Goal: Information Seeking & Learning: Find specific fact

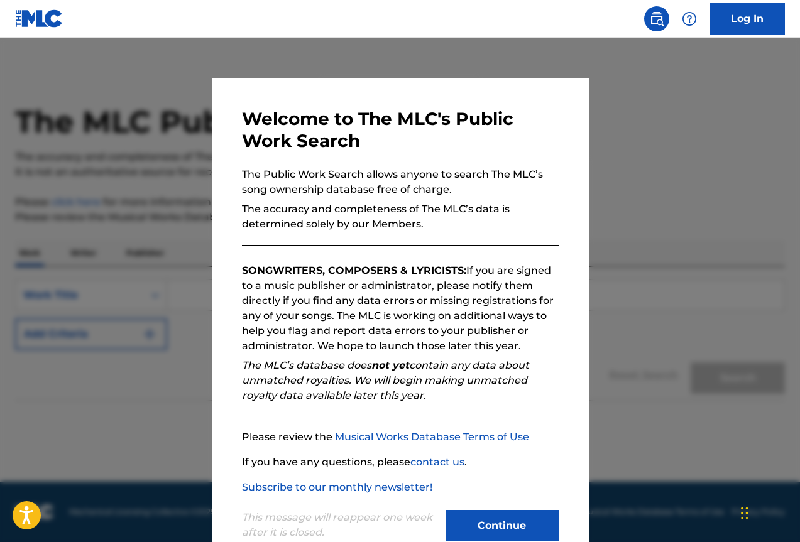
click at [482, 529] on button "Continue" at bounding box center [501, 525] width 113 height 31
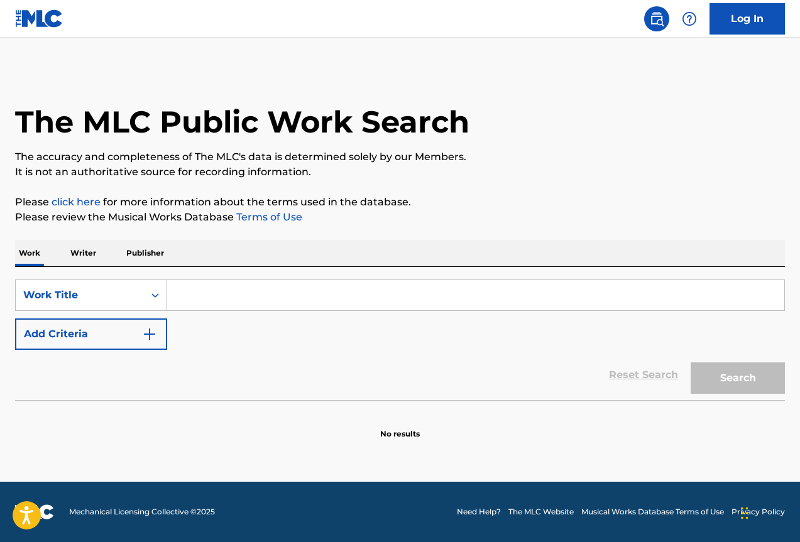
click at [72, 252] on p "Writer" at bounding box center [83, 253] width 33 height 26
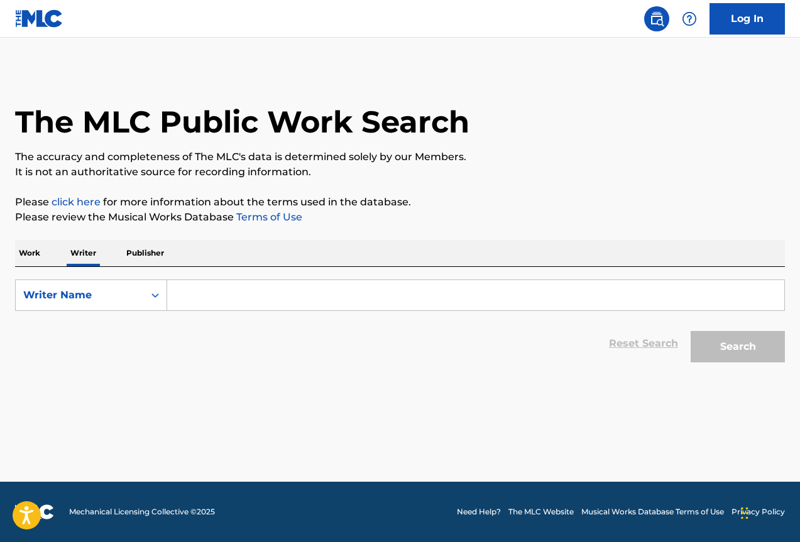
click at [253, 293] on input "Search Form" at bounding box center [475, 295] width 617 height 30
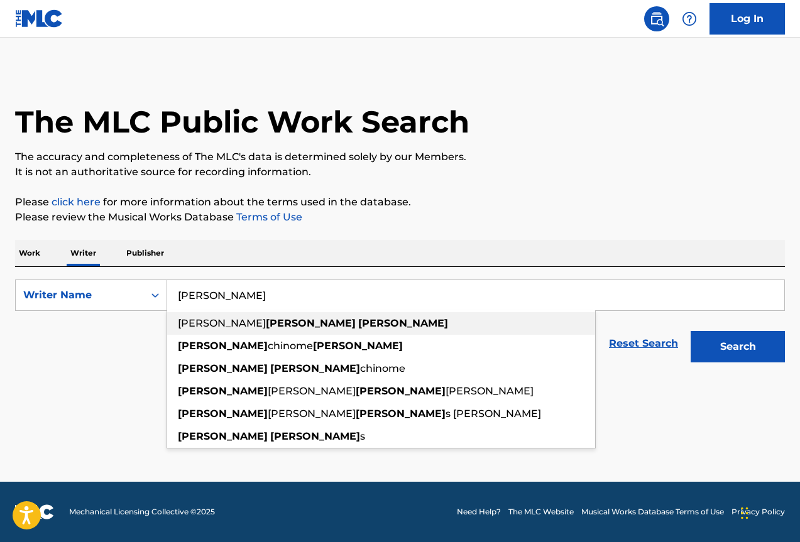
click at [266, 321] on strong "[PERSON_NAME]" at bounding box center [311, 323] width 90 height 12
type input "[PERSON_NAME]"
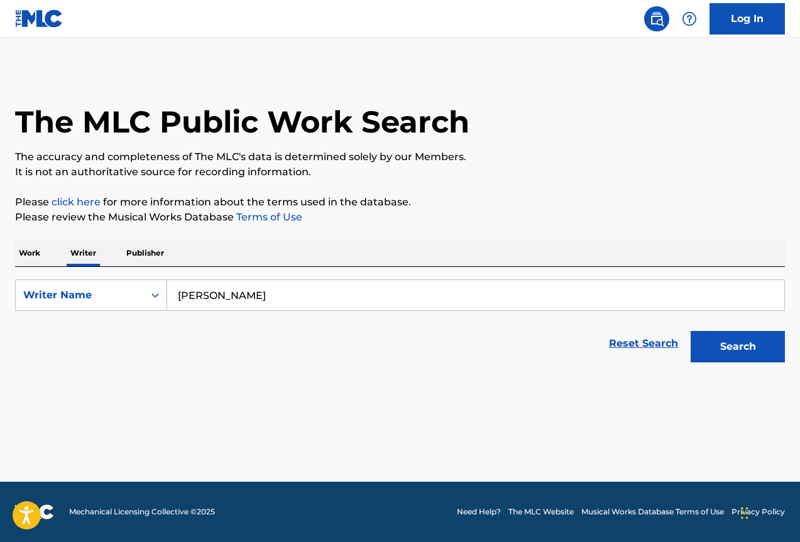
click at [731, 345] on button "Search" at bounding box center [737, 346] width 94 height 31
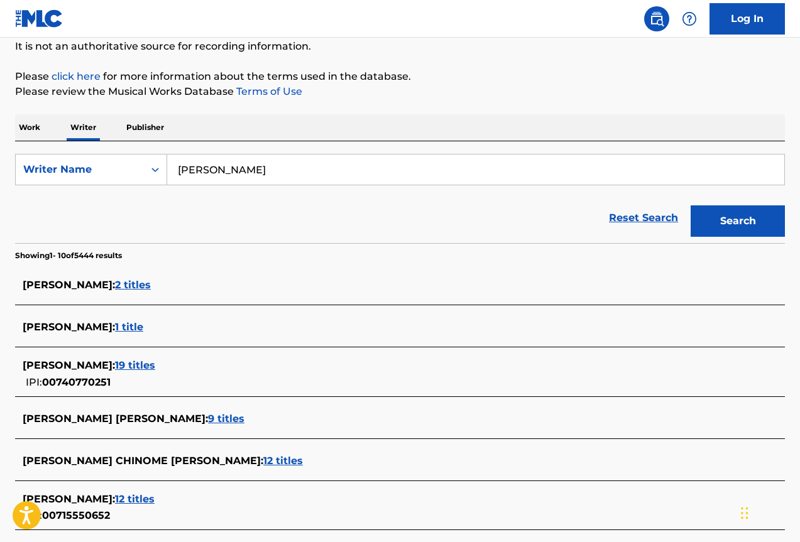
scroll to position [63, 0]
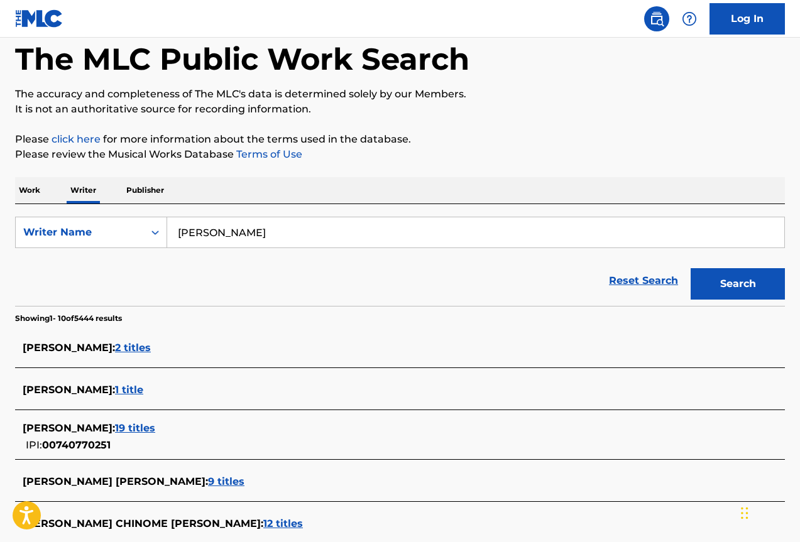
click at [155, 428] on span "19 titles" at bounding box center [135, 428] width 40 height 12
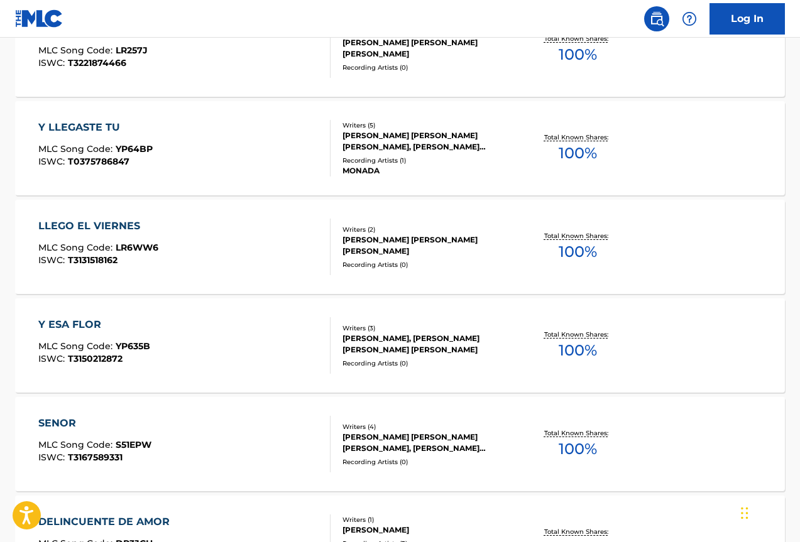
scroll to position [942, 0]
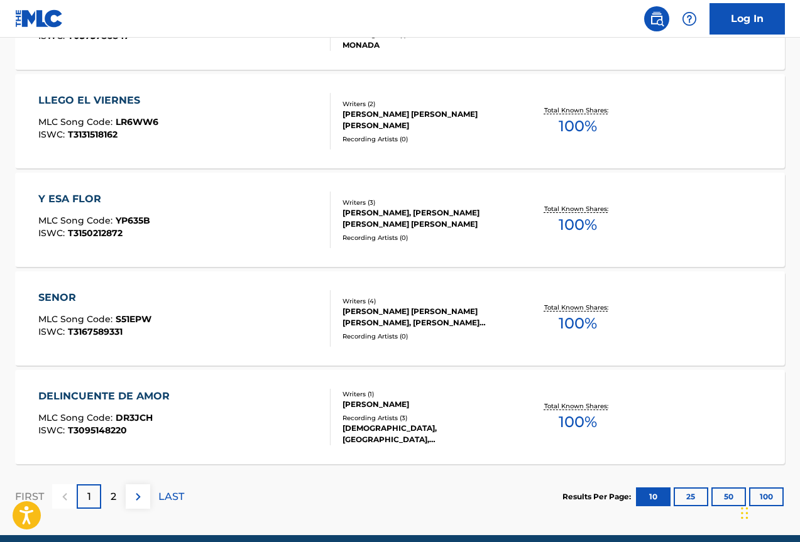
click at [117, 499] on div "2" at bounding box center [113, 496] width 24 height 24
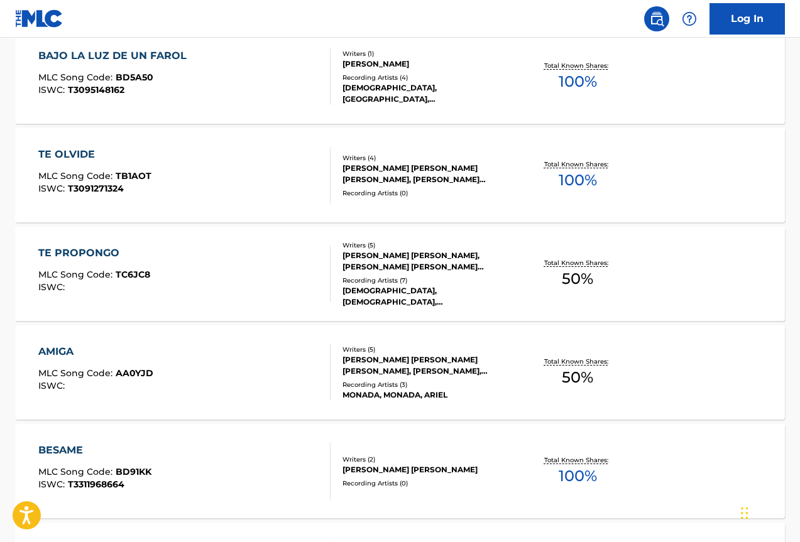
scroll to position [897, 0]
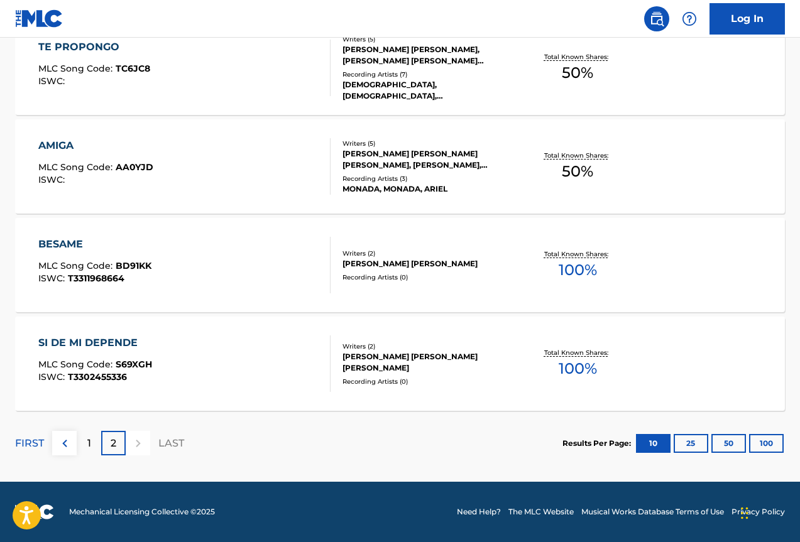
click at [374, 158] on div "[PERSON_NAME] [PERSON_NAME] [PERSON_NAME], [PERSON_NAME], [PERSON_NAME] [PERSON…" at bounding box center [427, 159] width 171 height 23
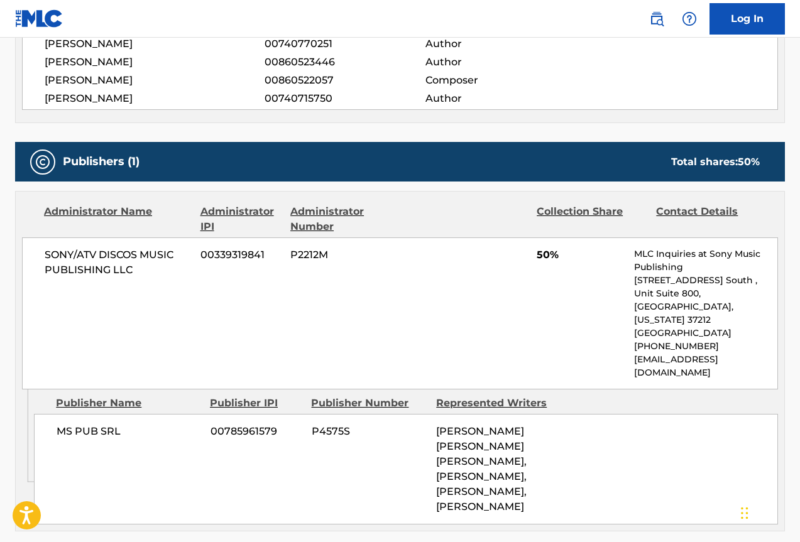
scroll to position [512, 0]
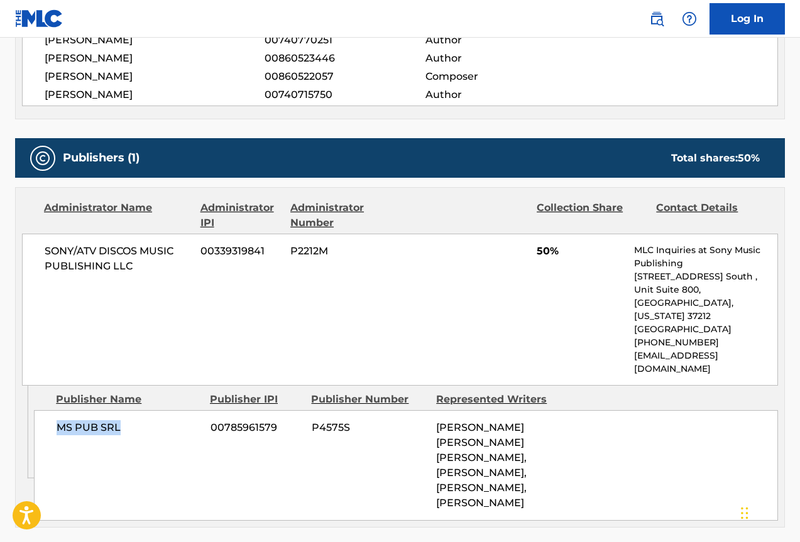
drag, startPoint x: 112, startPoint y: 401, endPoint x: 59, endPoint y: 398, distance: 53.5
click at [59, 420] on span "MS PUB SRL" at bounding box center [129, 427] width 144 height 15
copy span "MS PUB SRL"
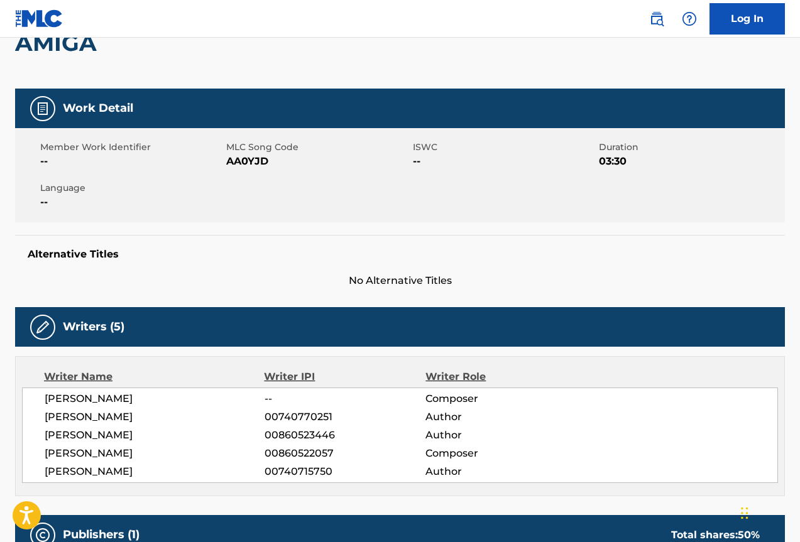
scroll to position [261, 0]
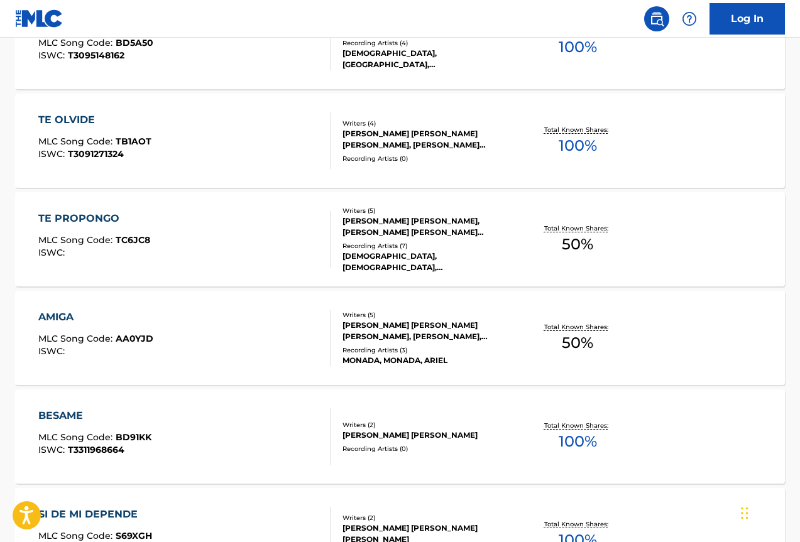
scroll to position [897, 0]
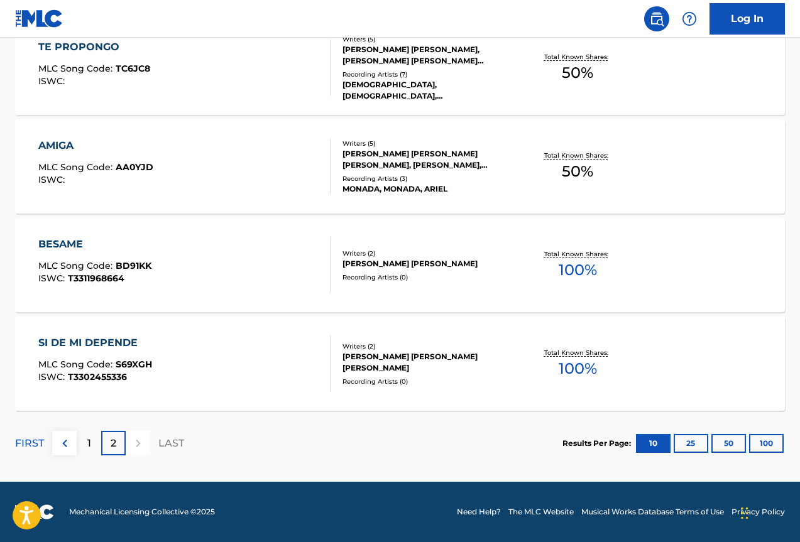
click at [382, 357] on div "[PERSON_NAME] [PERSON_NAME] [PERSON_NAME]" at bounding box center [427, 362] width 171 height 23
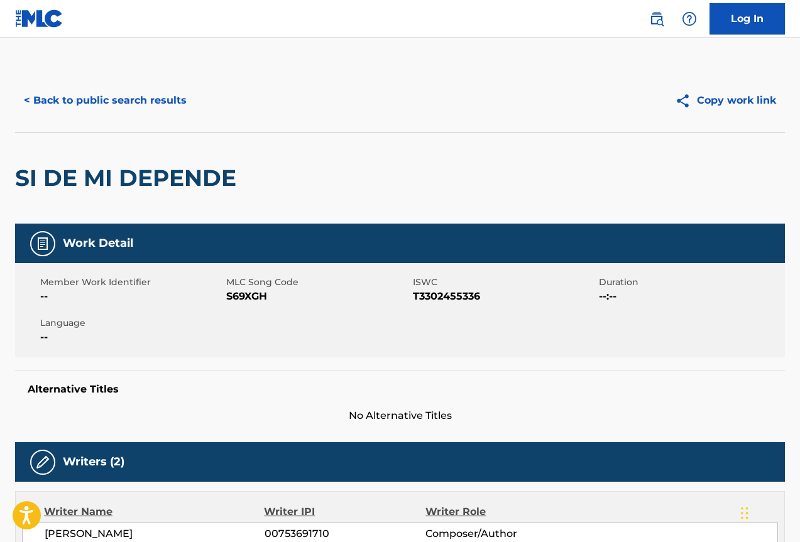
click at [59, 98] on button "< Back to public search results" at bounding box center [105, 100] width 180 height 31
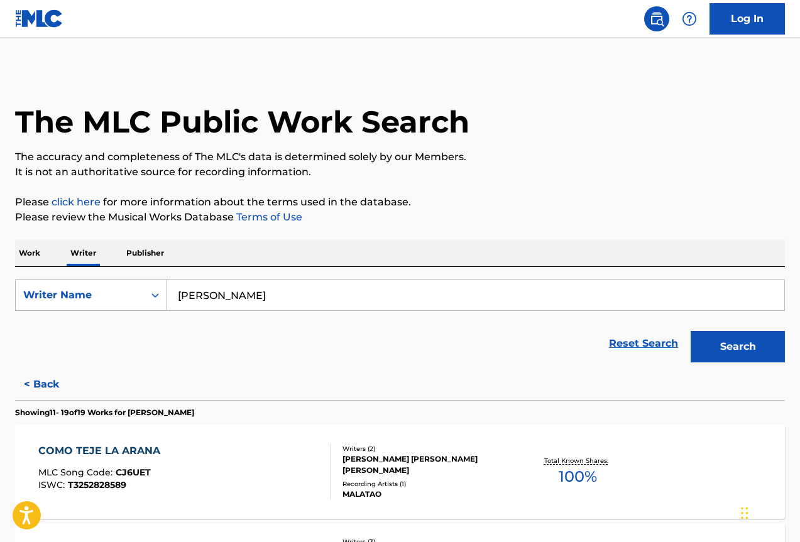
drag, startPoint x: 188, startPoint y: 299, endPoint x: 113, endPoint y: 299, distance: 75.4
click at [113, 299] on div "SearchWithCriteriafe80ab2a-497b-49ae-8122-33722ed03424 Writer Name [PERSON_NAME]" at bounding box center [399, 294] width 769 height 31
drag, startPoint x: 378, startPoint y: 297, endPoint x: 133, endPoint y: 297, distance: 245.6
click at [133, 297] on div "SearchWithCriteriafe80ab2a-497b-49ae-8122-33722ed03424 Writer Name [PERSON_NAME…" at bounding box center [399, 294] width 769 height 31
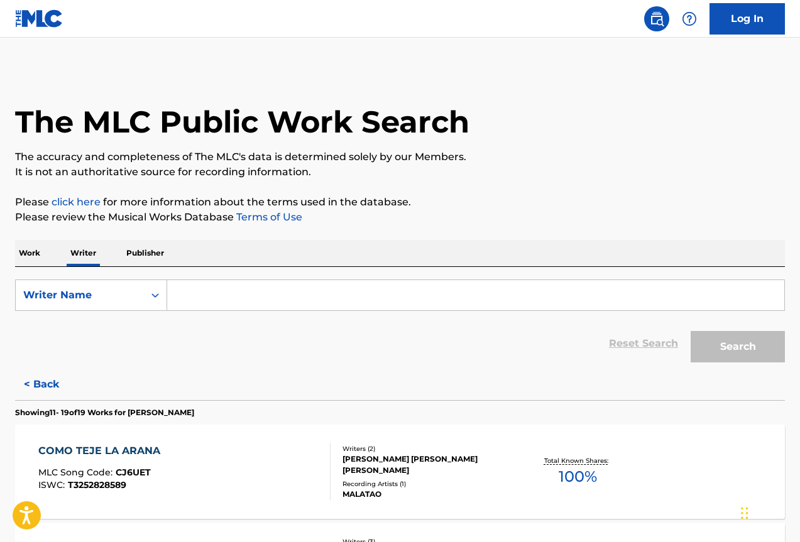
click at [28, 255] on p "Work" at bounding box center [29, 253] width 29 height 26
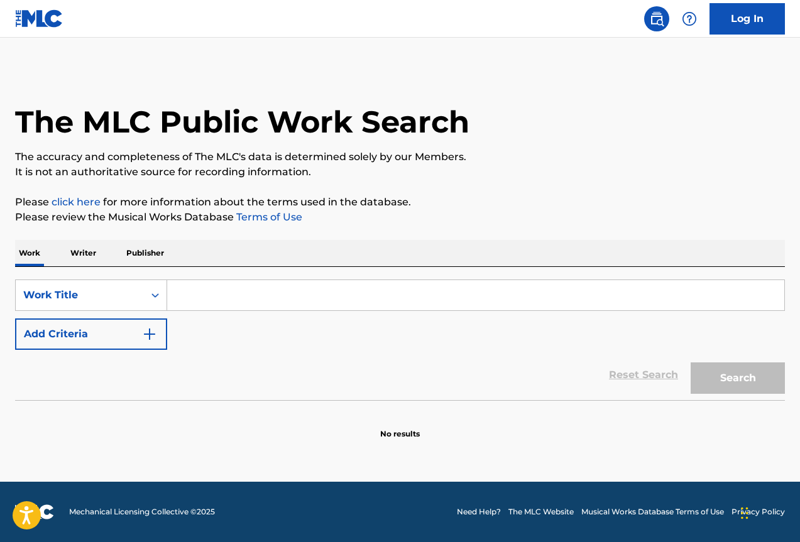
click at [209, 294] on input "Search Form" at bounding box center [475, 295] width 617 height 30
paste input "[PERSON_NAME] DE [GEOGRAPHIC_DATA][PERSON_NAME]"
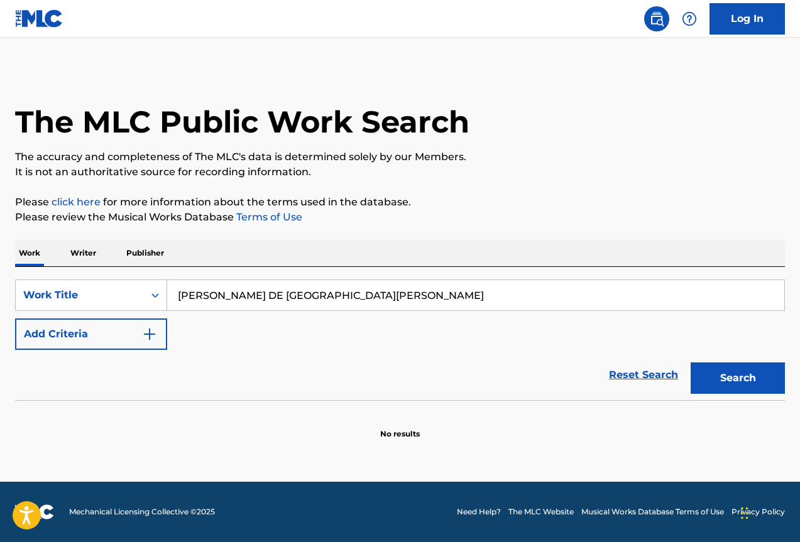
type input "[PERSON_NAME] DE [GEOGRAPHIC_DATA][PERSON_NAME]"
click at [727, 369] on button "Search" at bounding box center [737, 377] width 94 height 31
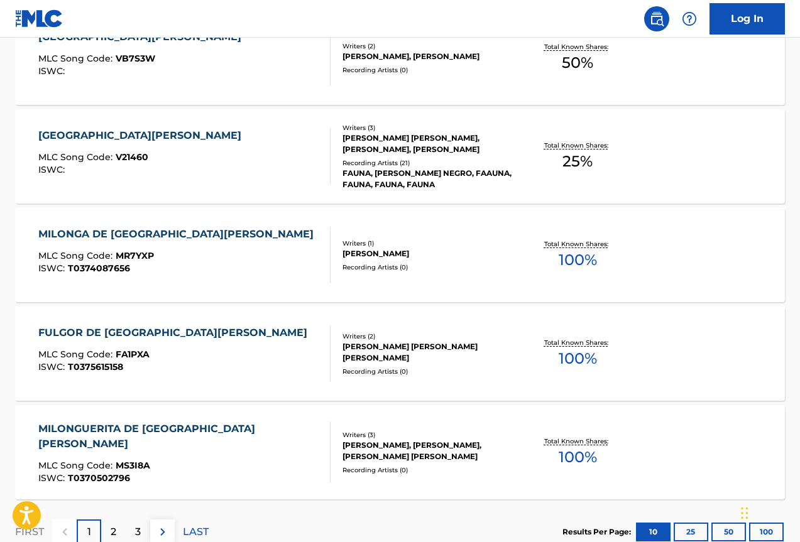
scroll to position [996, 0]
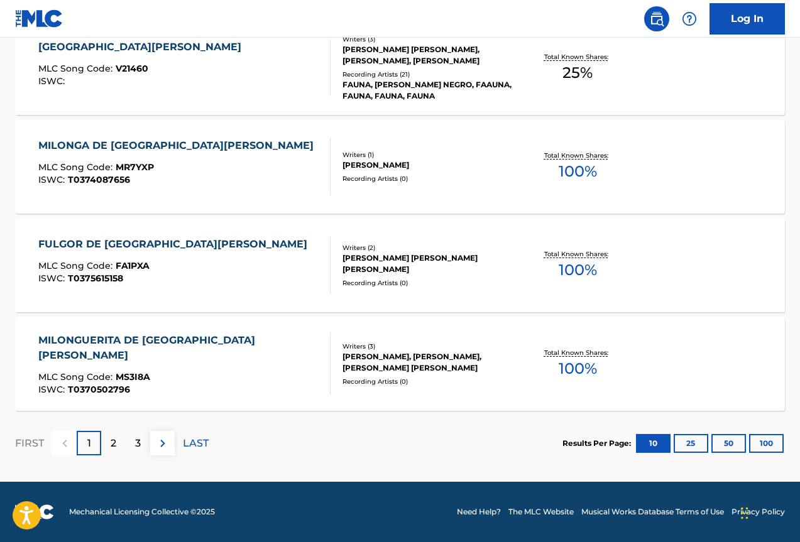
click at [112, 450] on p "2" at bounding box center [114, 443] width 6 height 15
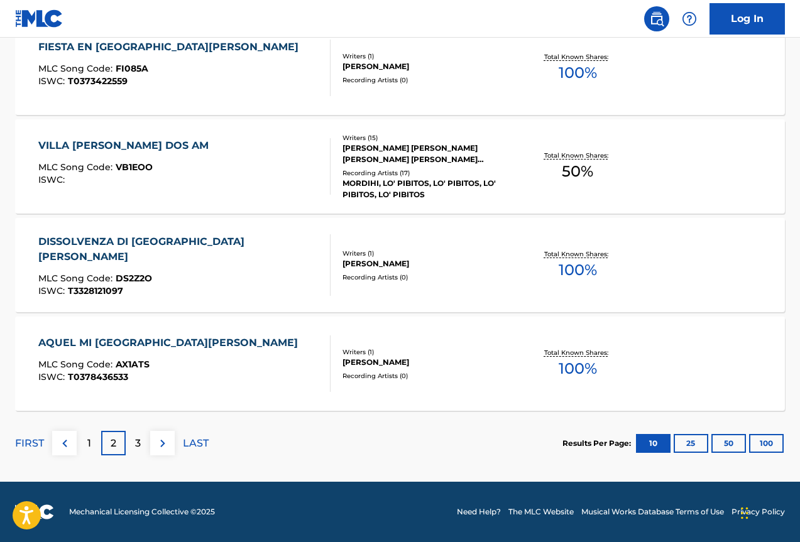
click at [144, 444] on div "3" at bounding box center [138, 443] width 24 height 24
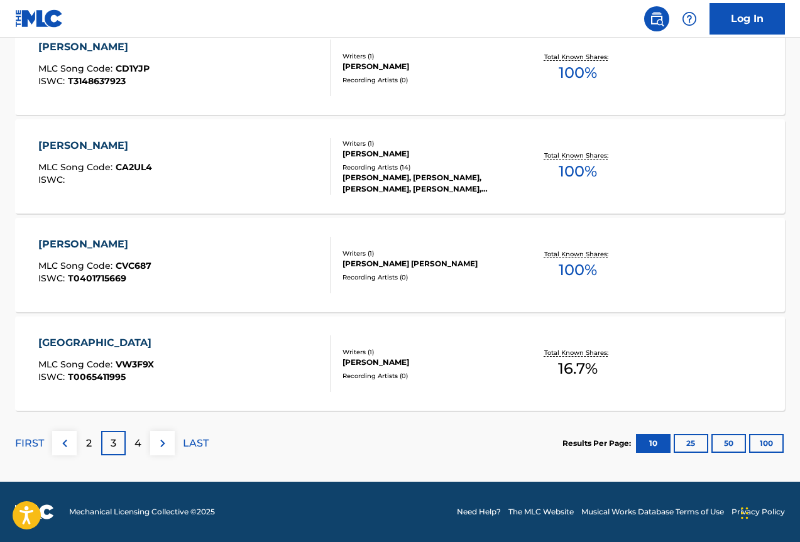
click at [133, 440] on div "4" at bounding box center [138, 443] width 24 height 24
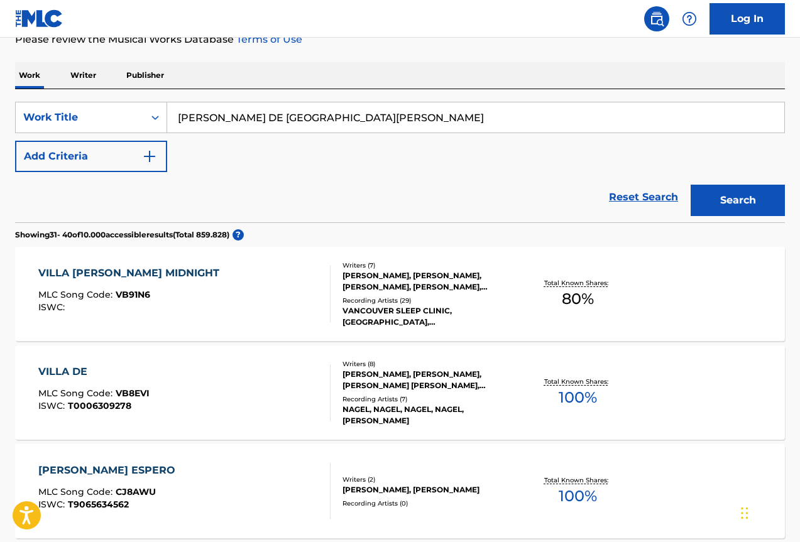
scroll to position [165, 0]
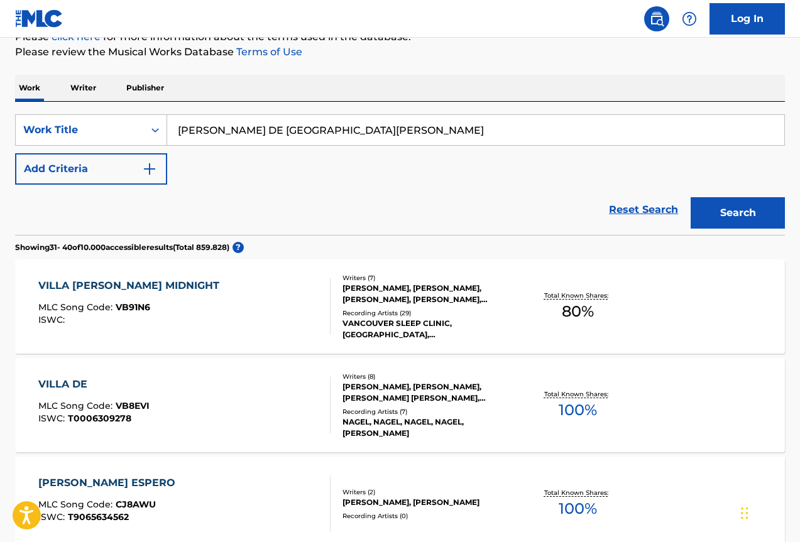
click at [90, 86] on p "Writer" at bounding box center [83, 88] width 33 height 26
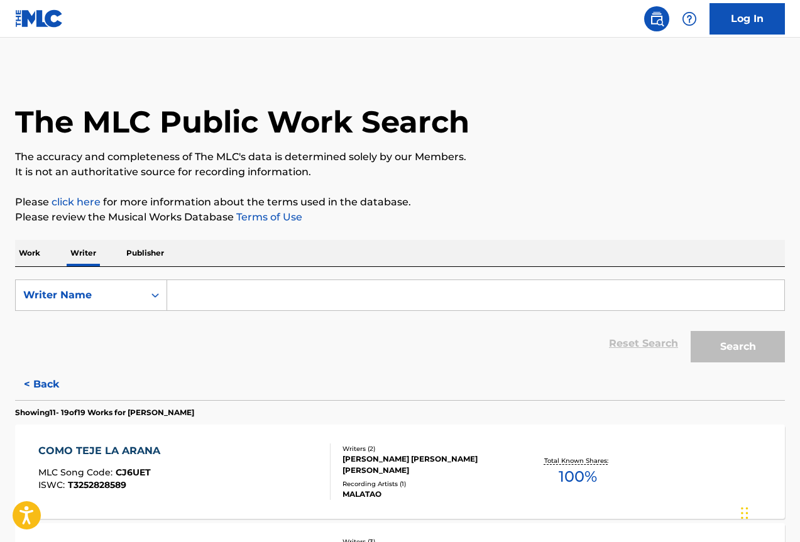
click at [271, 303] on input "Search Form" at bounding box center [475, 295] width 617 height 30
paste input "653233560"
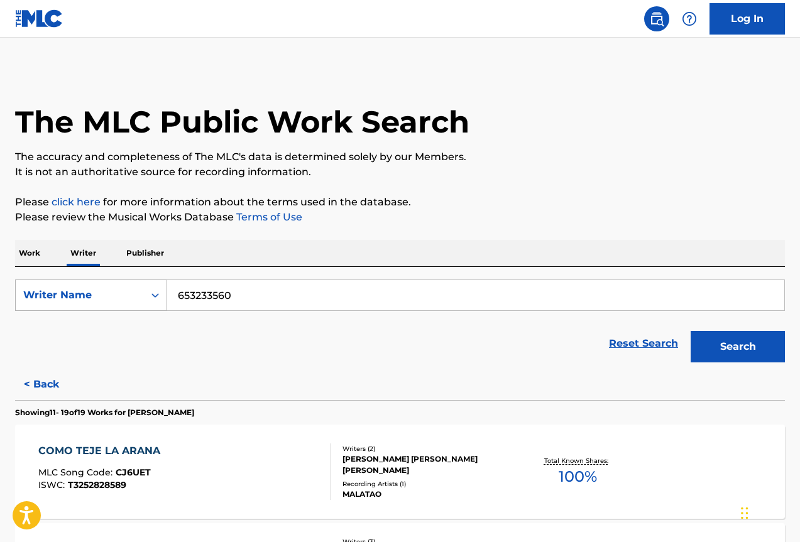
type input "653233560"
click at [114, 294] on div "Writer Name" at bounding box center [79, 295] width 113 height 15
click at [109, 322] on div "Writer IPI" at bounding box center [91, 326] width 151 height 31
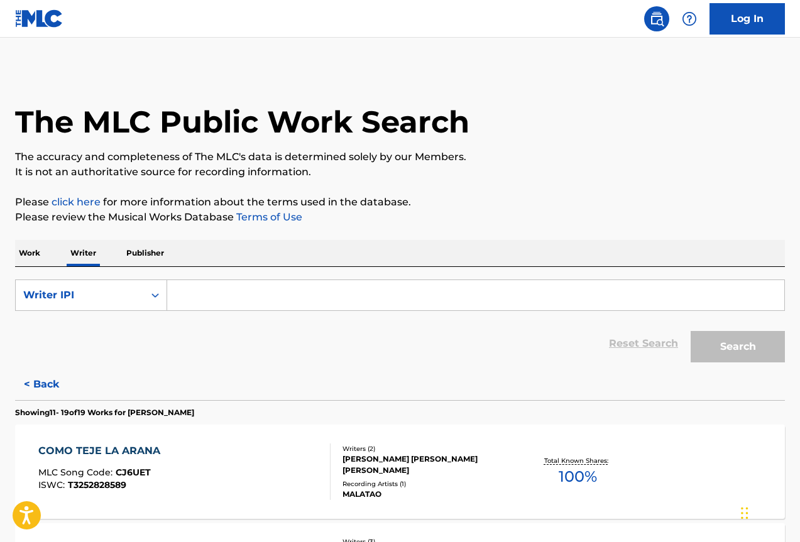
click at [222, 293] on input "Search Form" at bounding box center [475, 295] width 617 height 30
paste input "653233560"
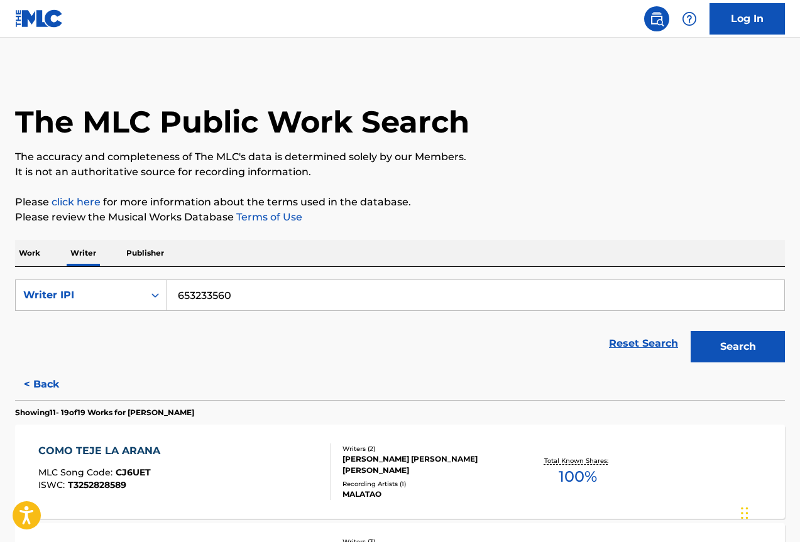
click at [741, 348] on button "Search" at bounding box center [737, 346] width 94 height 31
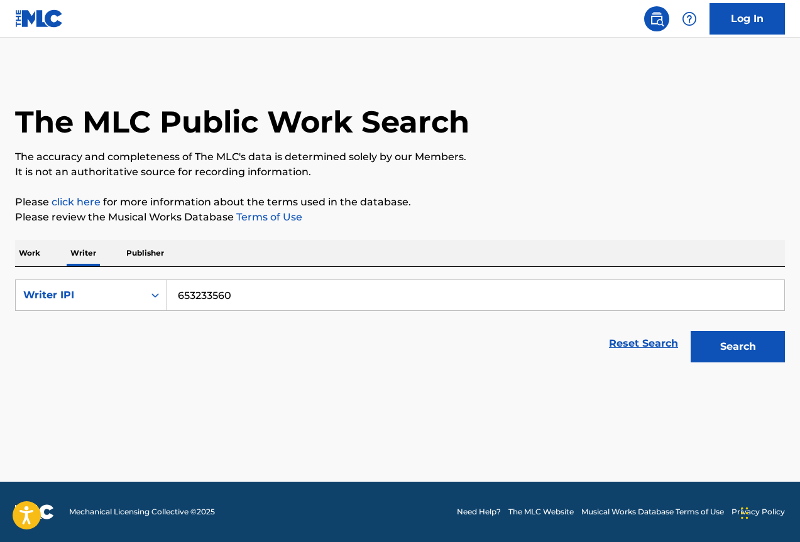
click at [177, 298] on input "653233560" at bounding box center [475, 295] width 617 height 30
click at [760, 347] on button "Search" at bounding box center [737, 346] width 94 height 31
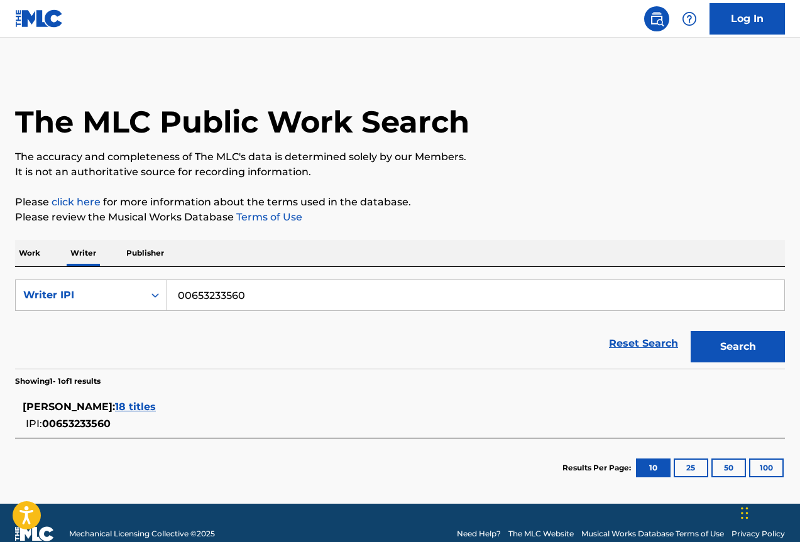
click at [156, 404] on span "18 titles" at bounding box center [135, 407] width 41 height 12
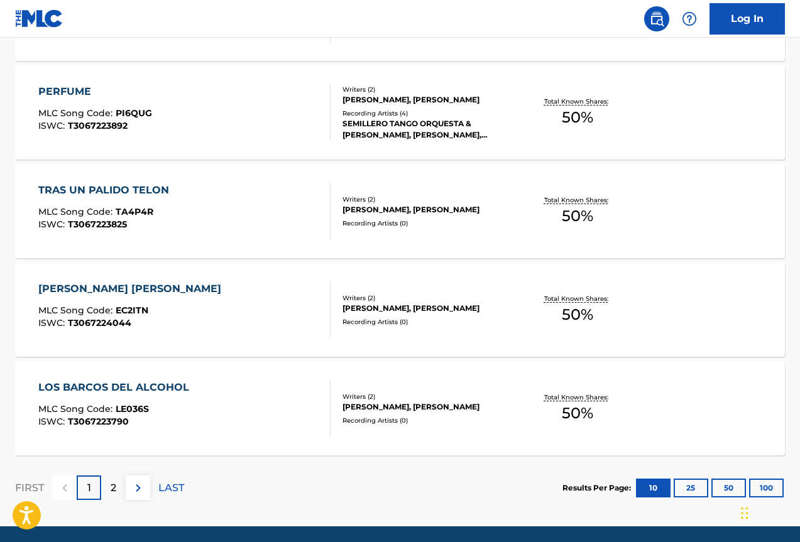
scroll to position [955, 0]
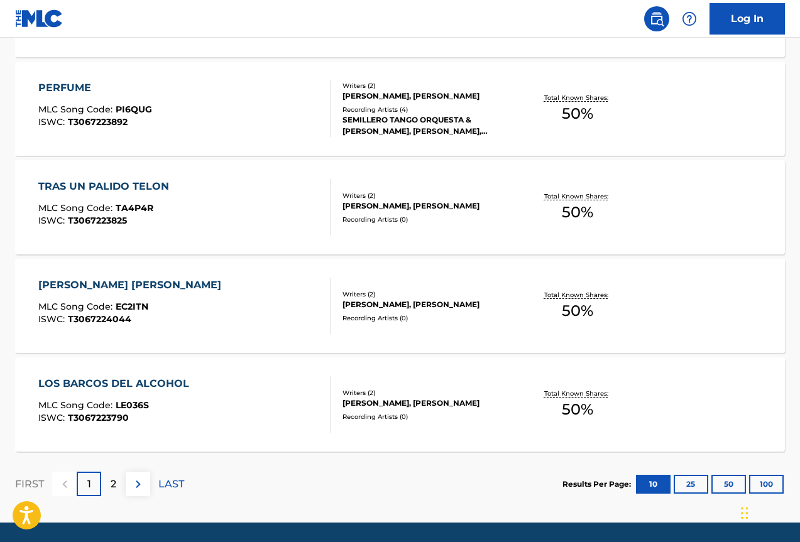
click at [109, 482] on div "2" at bounding box center [113, 484] width 24 height 24
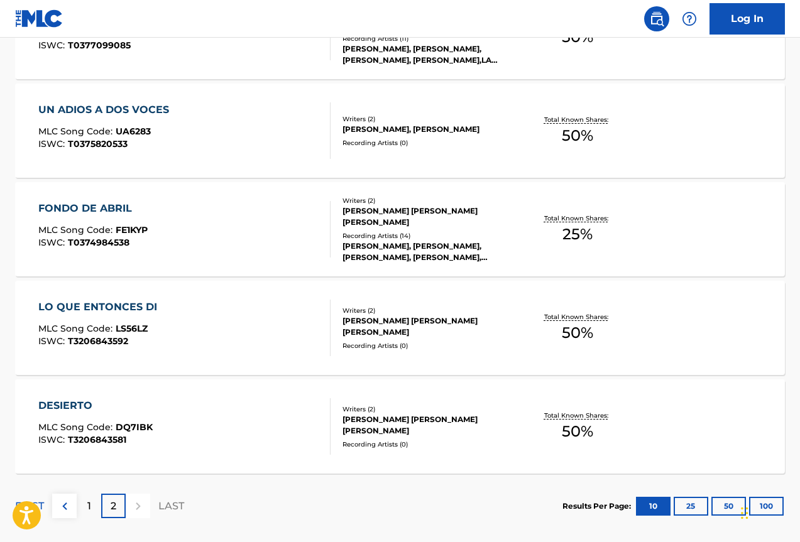
scroll to position [798, 0]
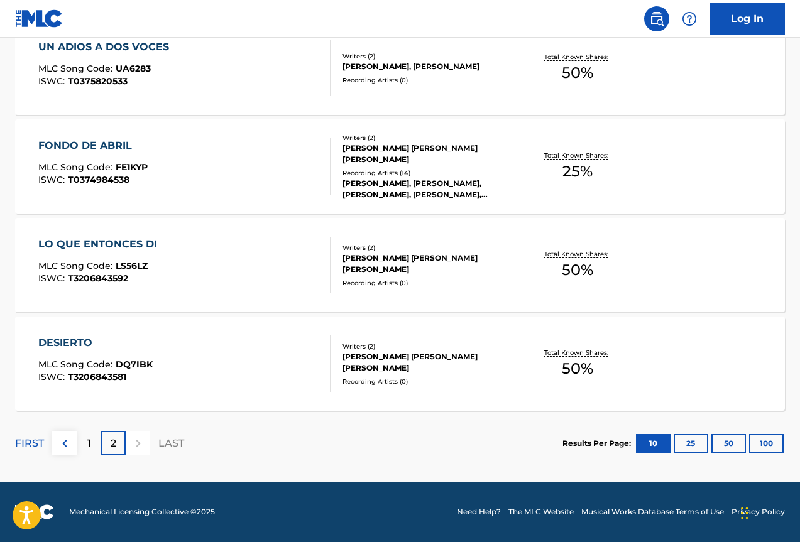
click at [92, 444] on div "1" at bounding box center [89, 443] width 24 height 24
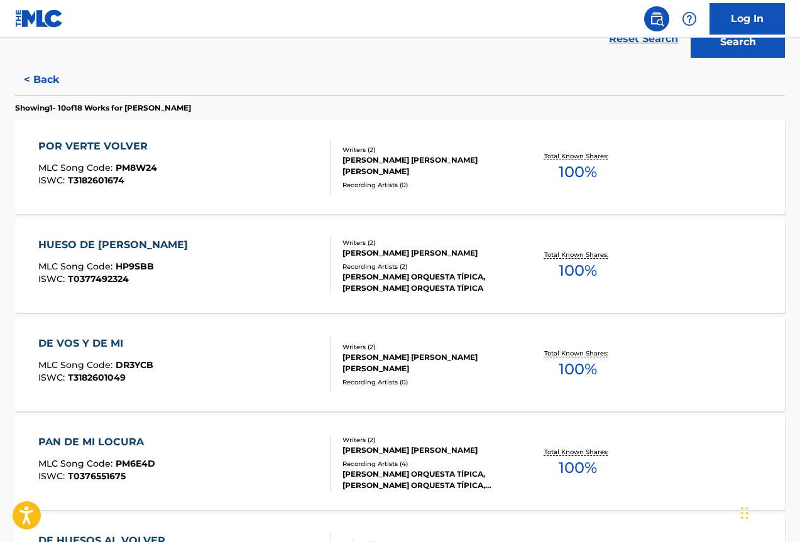
scroll to position [242, 0]
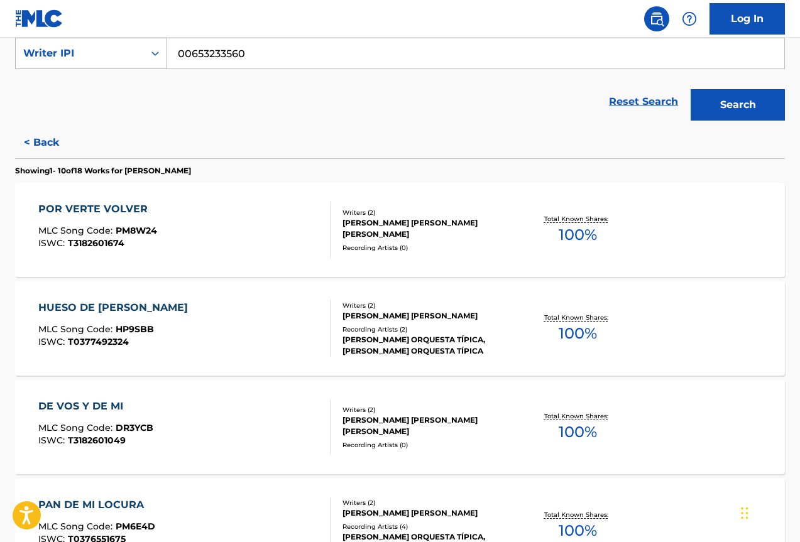
drag, startPoint x: 268, startPoint y: 56, endPoint x: 137, endPoint y: 56, distance: 131.3
click at [138, 56] on div "SearchWithCriteria6fbf5cbd-7ff7-4890-8916-94461e53cc7b Writer IPI 00653233560" at bounding box center [399, 53] width 769 height 31
paste input "288081831"
type input "00288081831"
click at [733, 107] on button "Search" at bounding box center [737, 104] width 94 height 31
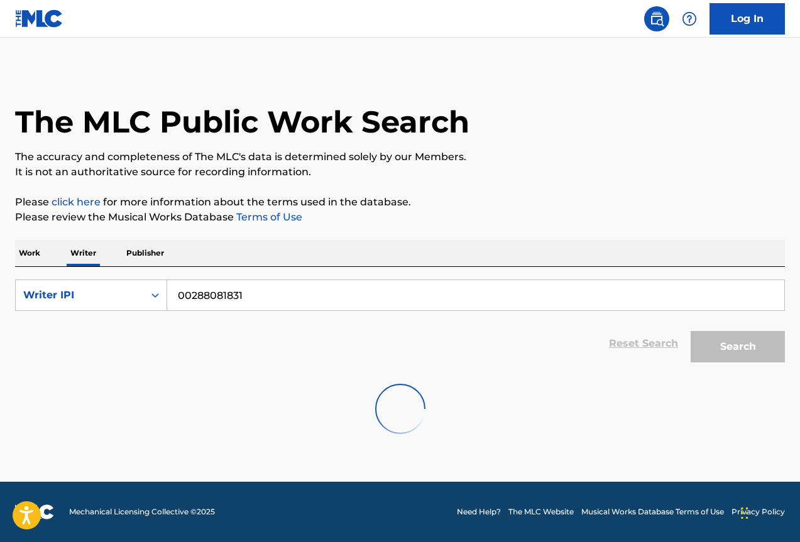
scroll to position [0, 0]
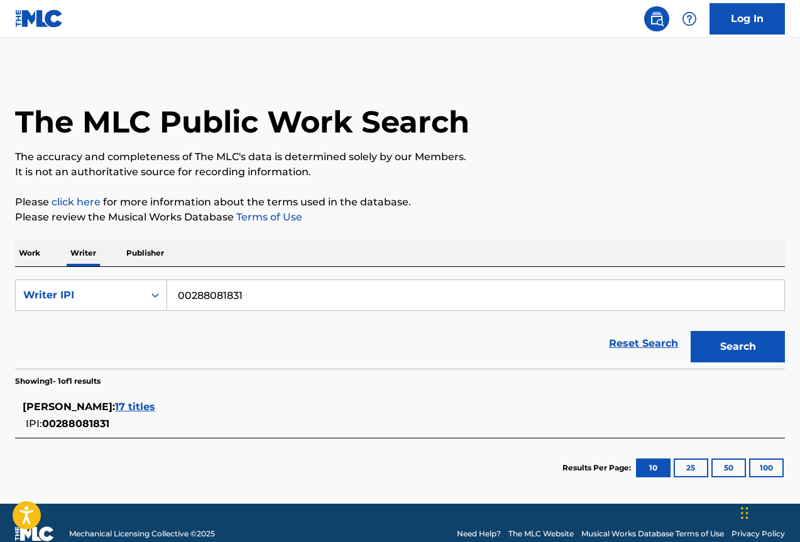
click at [155, 403] on span "17 titles" at bounding box center [135, 407] width 40 height 12
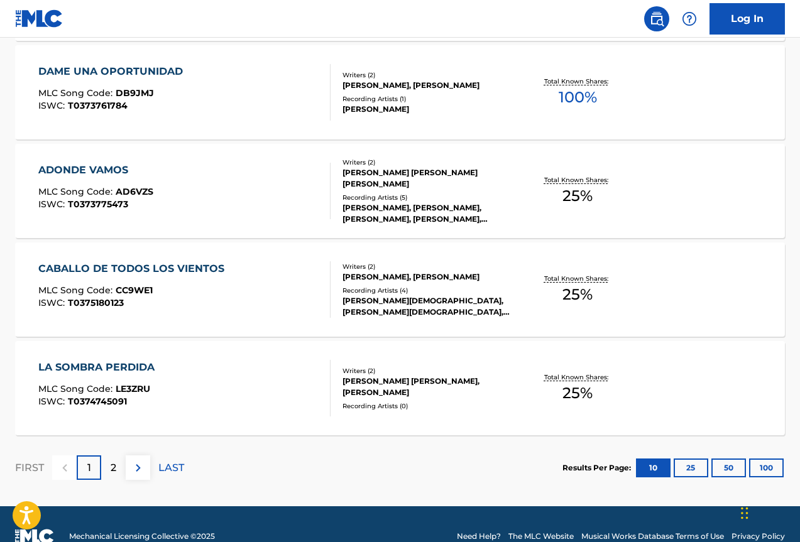
scroll to position [996, 0]
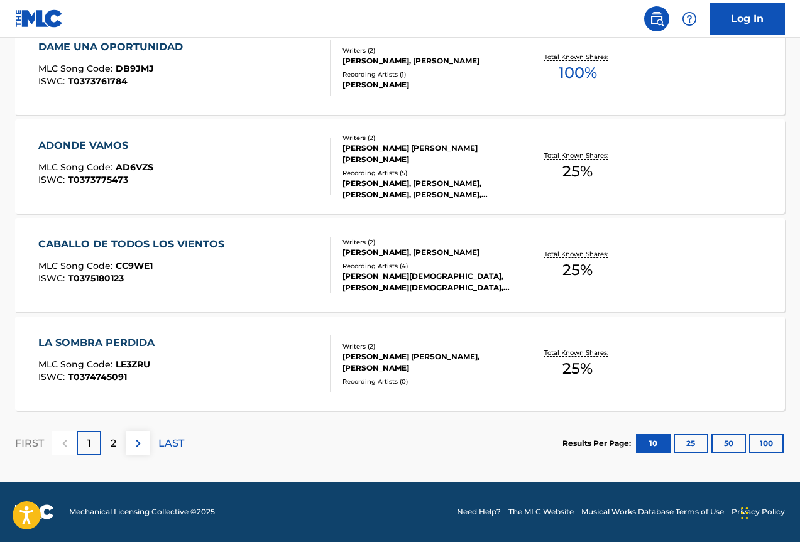
click at [118, 440] on div "2" at bounding box center [113, 443] width 24 height 24
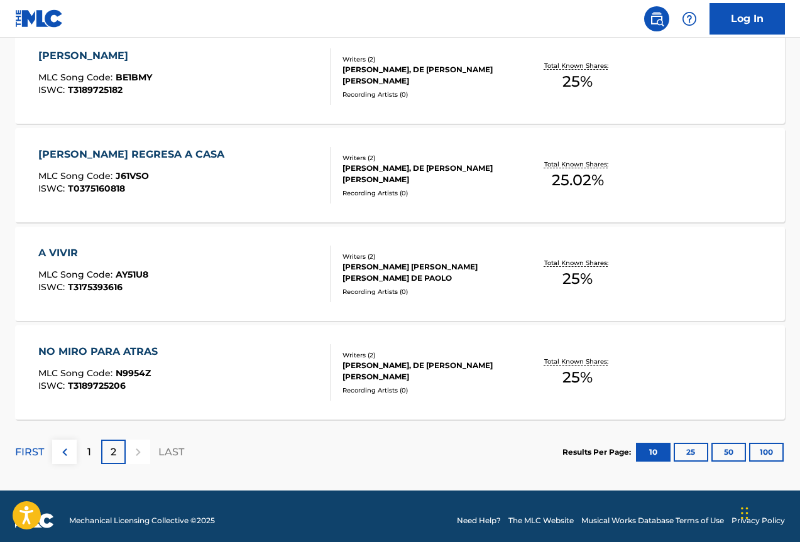
scroll to position [700, 0]
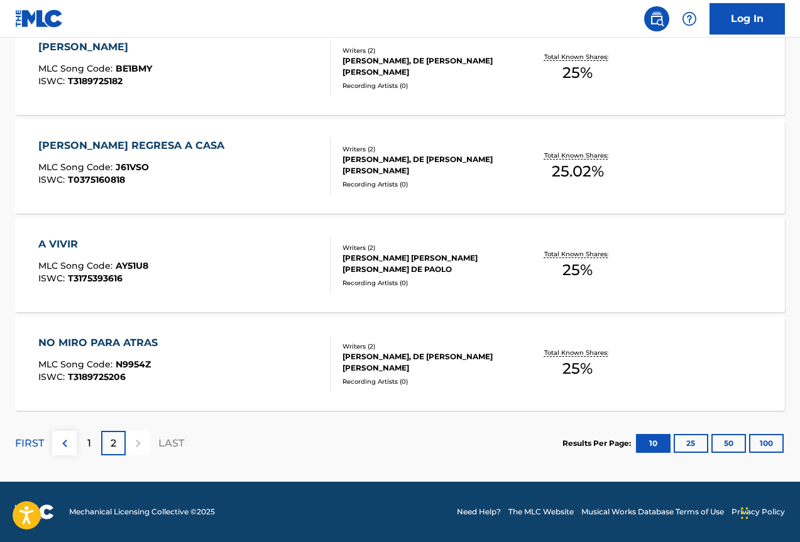
click at [139, 447] on div at bounding box center [138, 443] width 24 height 24
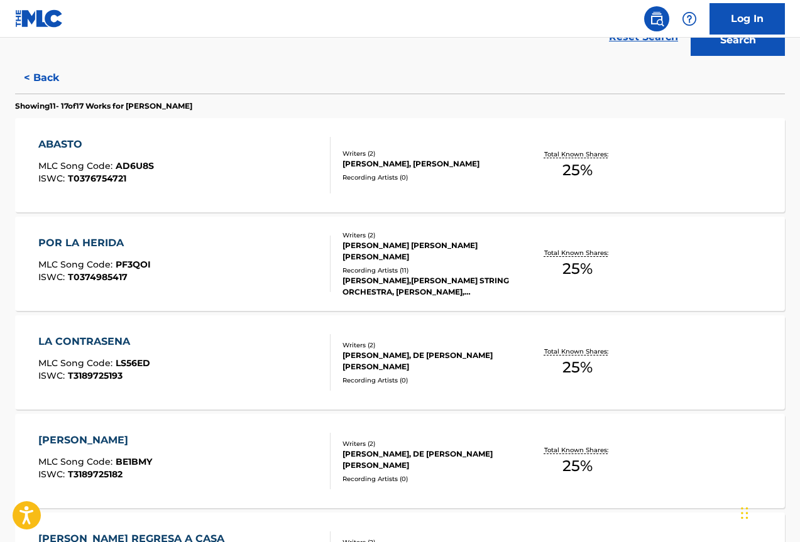
scroll to position [297, 0]
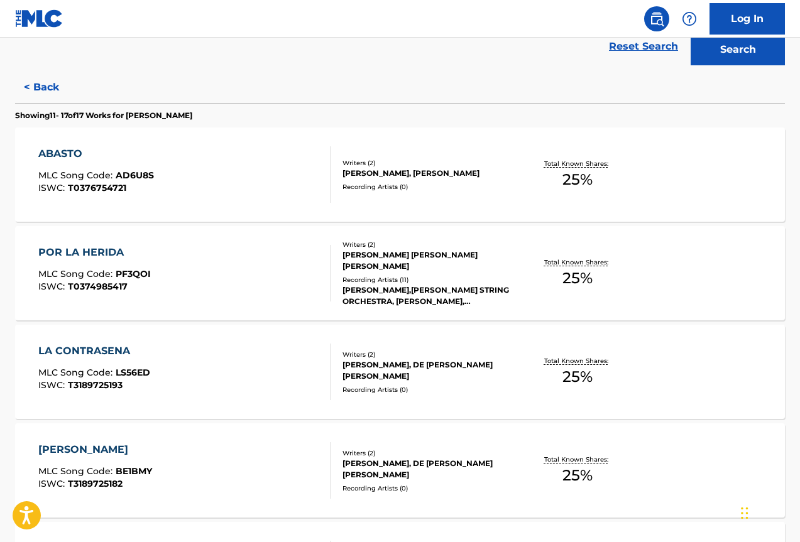
click at [389, 168] on div "[PERSON_NAME], [PERSON_NAME]" at bounding box center [427, 173] width 171 height 11
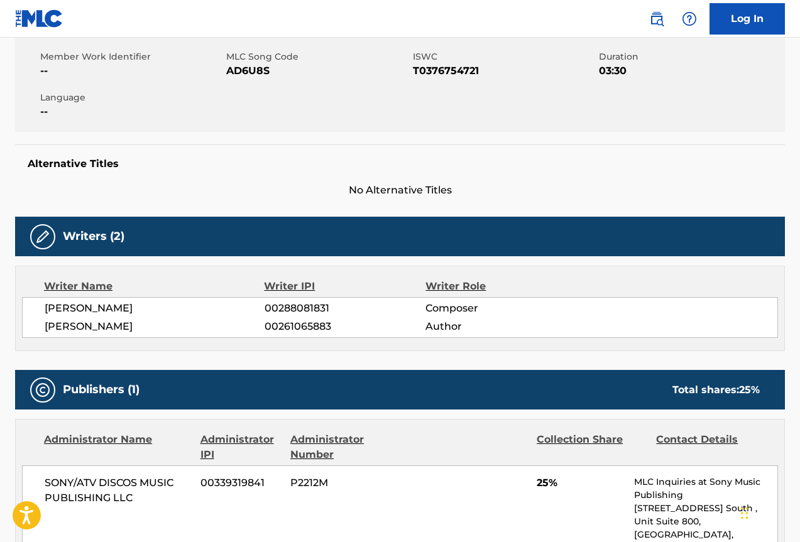
scroll to position [37, 0]
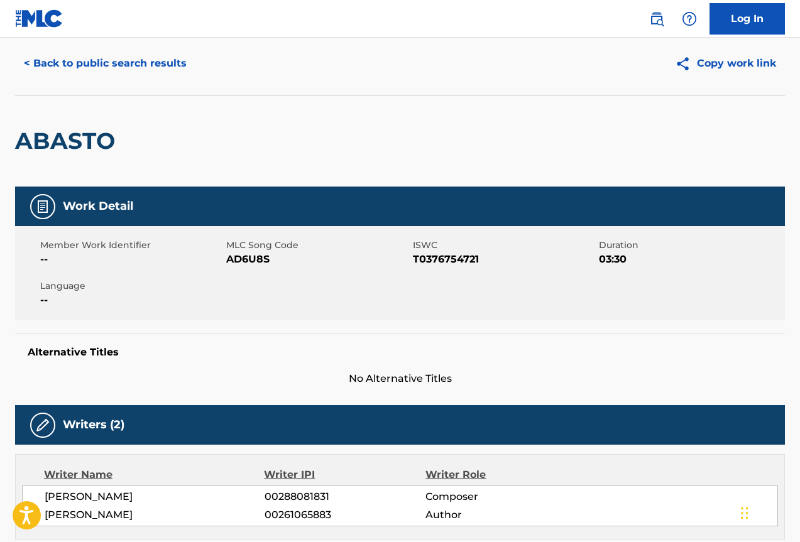
click at [461, 263] on span "T0376754721" at bounding box center [504, 259] width 183 height 15
copy span "T0376754721"
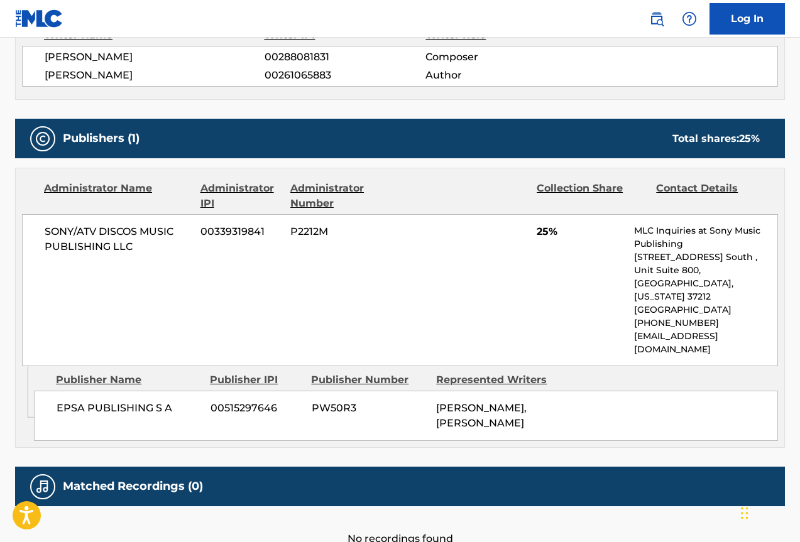
scroll to position [351, 0]
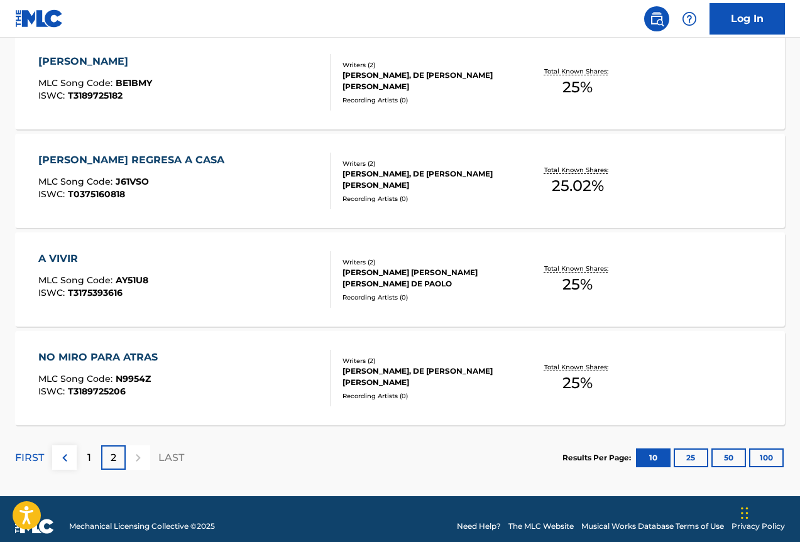
scroll to position [700, 0]
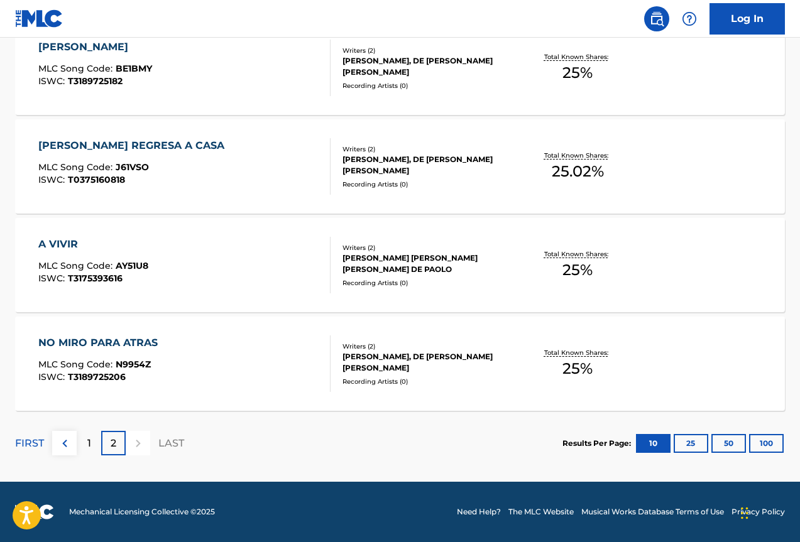
click at [80, 442] on div "1" at bounding box center [89, 443] width 24 height 24
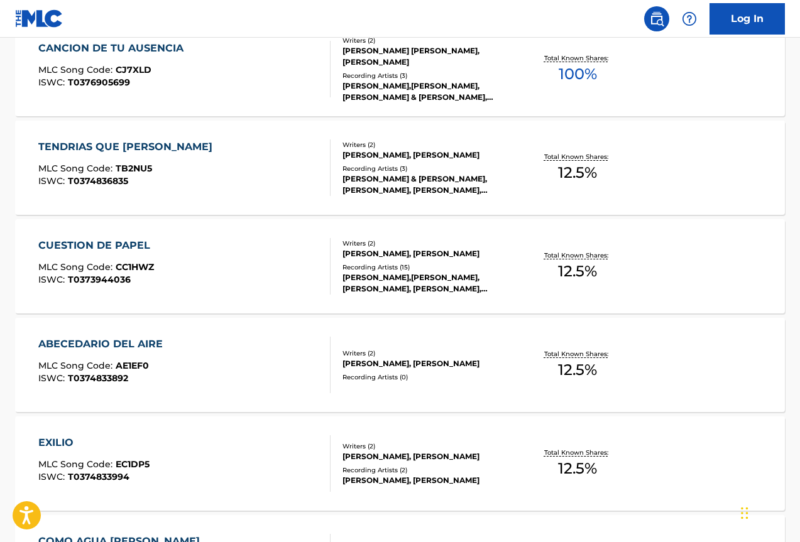
scroll to position [426, 0]
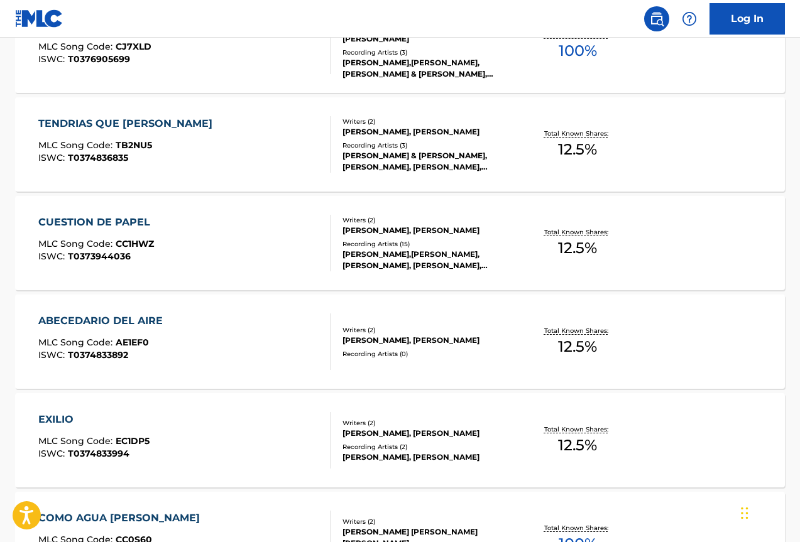
click at [382, 225] on div "[PERSON_NAME], [PERSON_NAME]" at bounding box center [427, 230] width 171 height 11
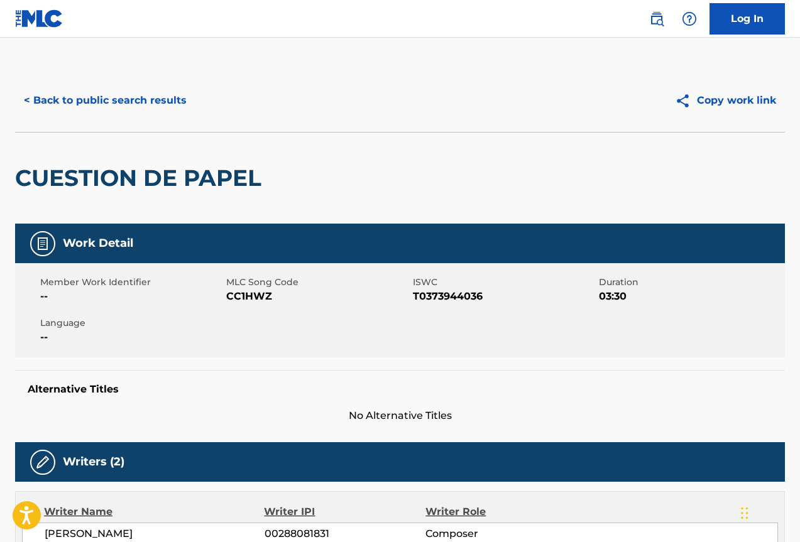
click at [68, 90] on button "< Back to public search results" at bounding box center [105, 100] width 180 height 31
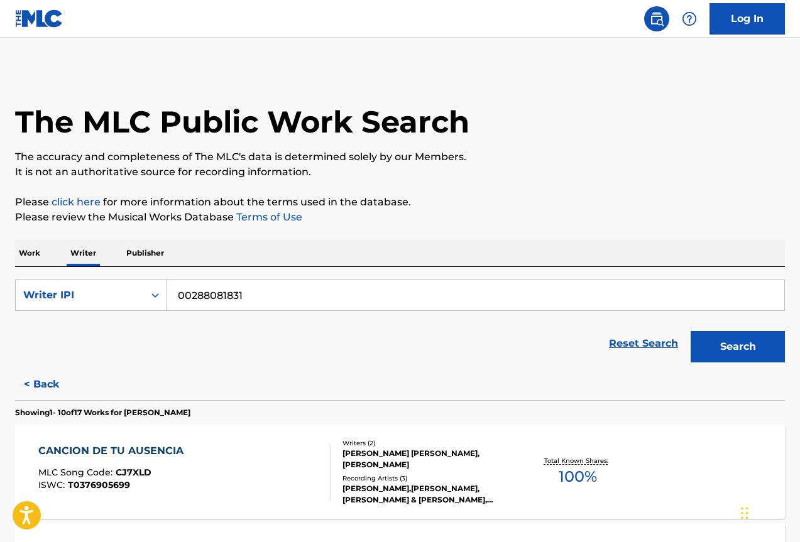
click at [32, 248] on p "Work" at bounding box center [29, 253] width 29 height 26
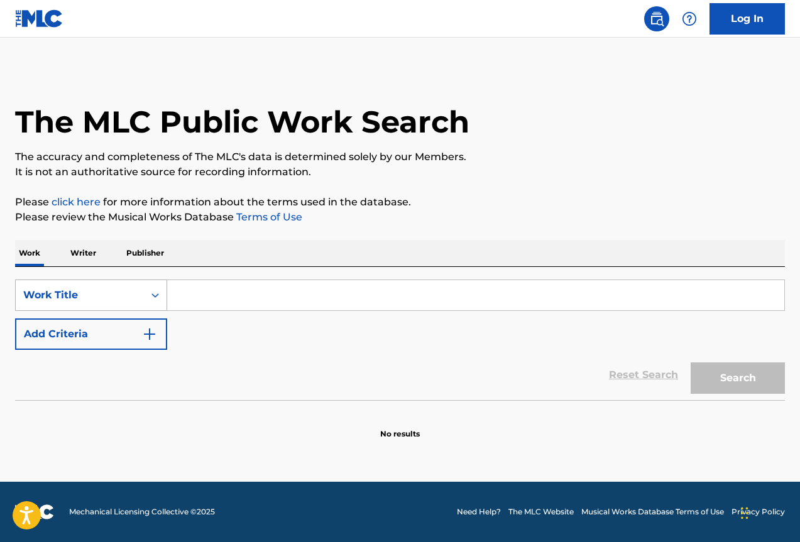
click at [133, 296] on div "Work Title" at bounding box center [79, 295] width 113 height 15
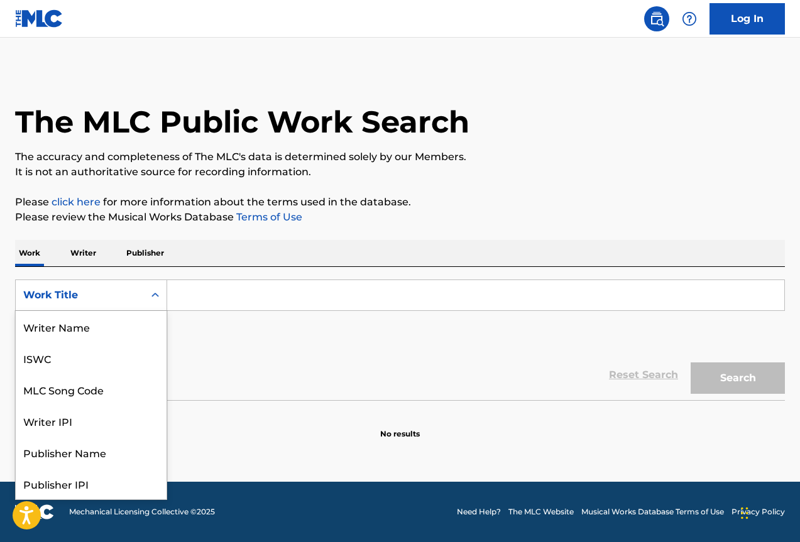
scroll to position [63, 0]
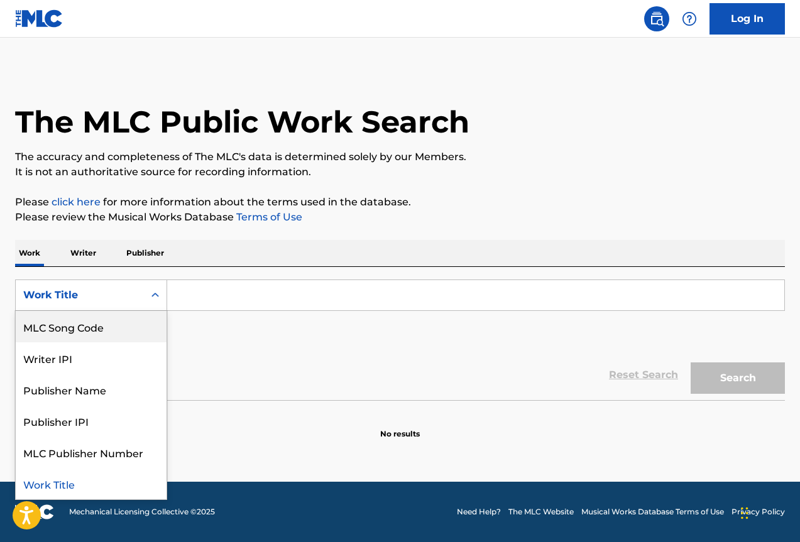
click at [214, 298] on input "Search Form" at bounding box center [475, 295] width 617 height 30
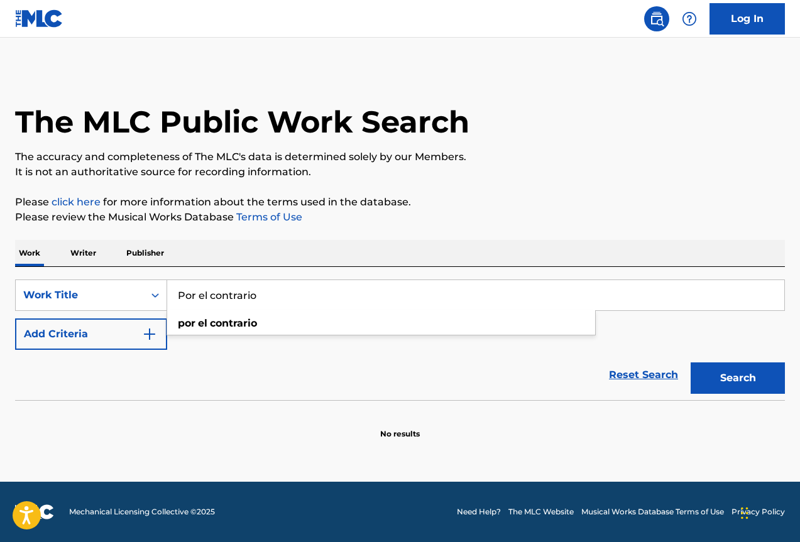
type input "Por el contrario"
click at [690, 362] on button "Search" at bounding box center [737, 377] width 94 height 31
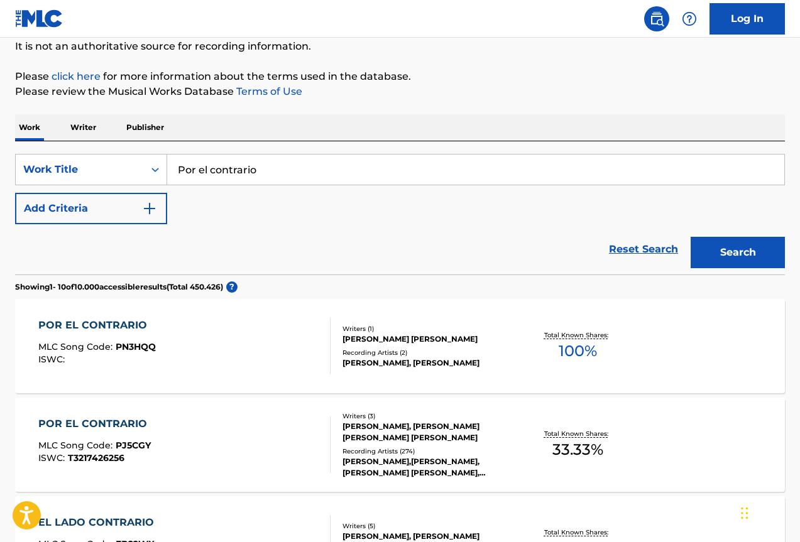
scroll to position [188, 0]
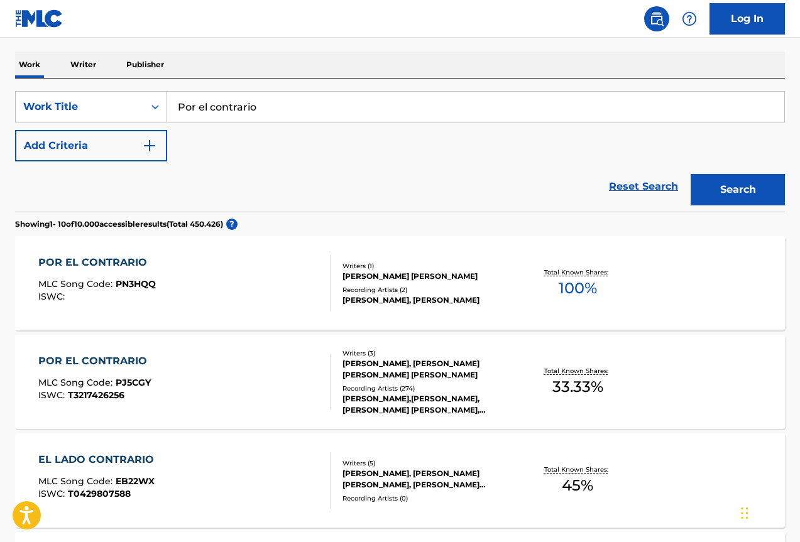
click at [400, 377] on div "[PERSON_NAME], [PERSON_NAME] [PERSON_NAME] [PERSON_NAME]" at bounding box center [427, 369] width 171 height 23
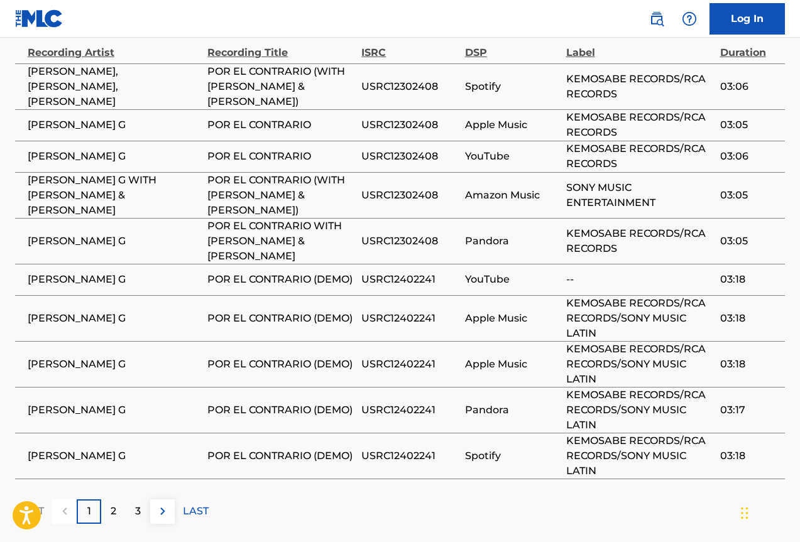
scroll to position [1195, 0]
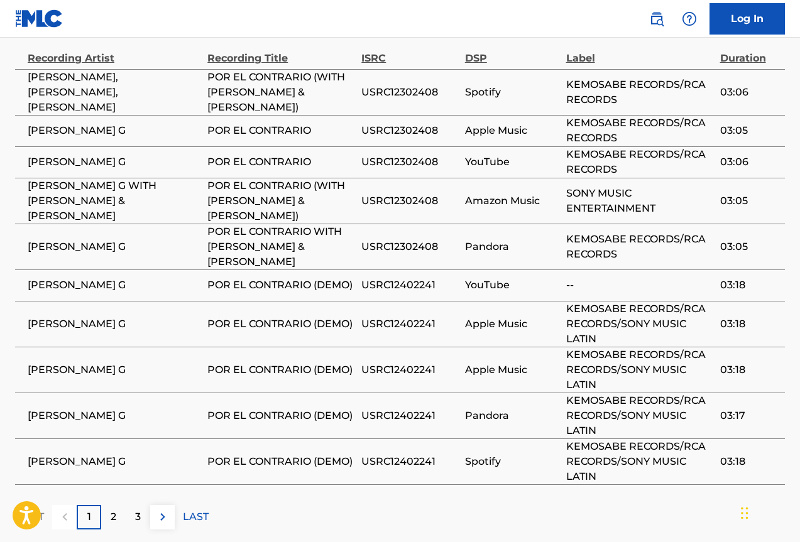
click at [121, 505] on div "2" at bounding box center [113, 517] width 24 height 24
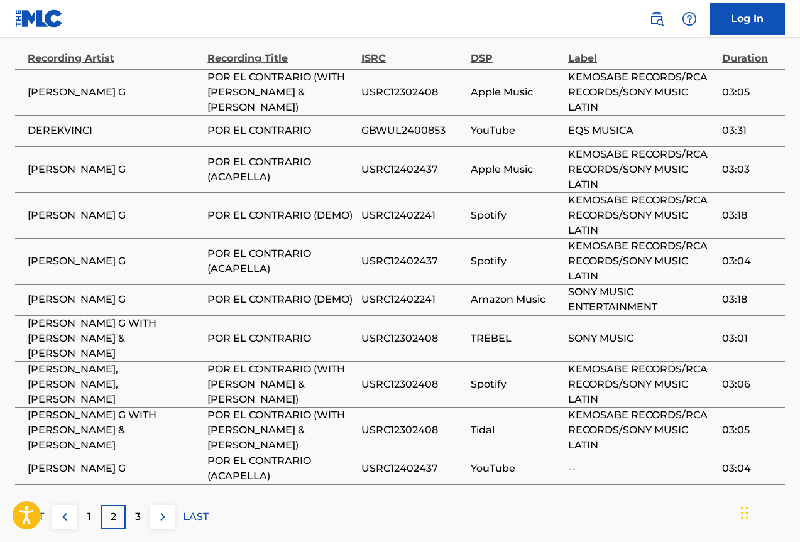
click at [133, 505] on div "3" at bounding box center [138, 517] width 24 height 24
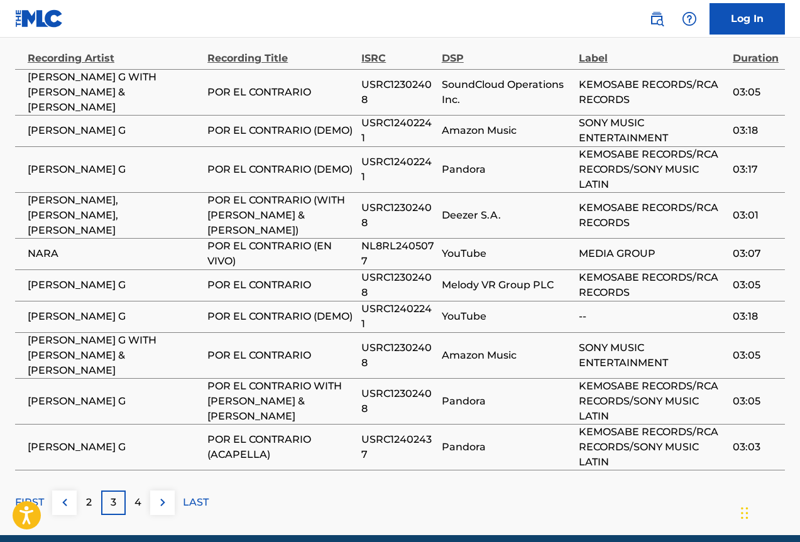
click at [142, 491] on div "4" at bounding box center [138, 503] width 24 height 24
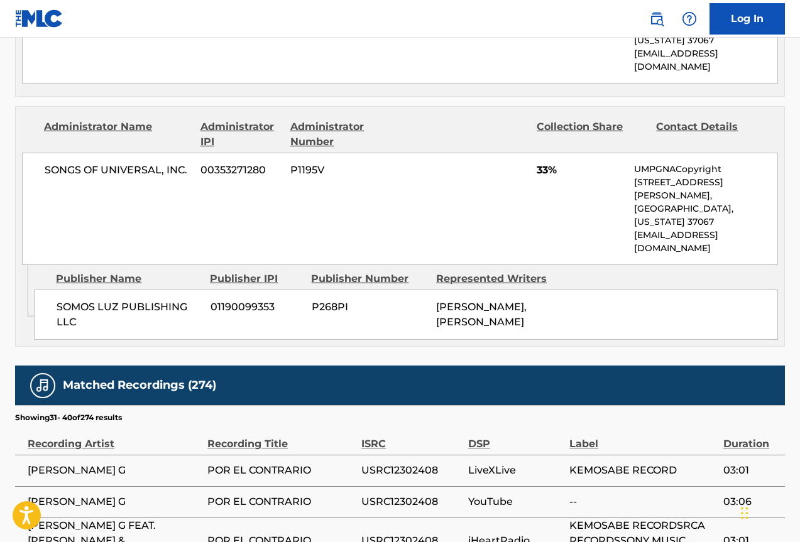
scroll to position [1154, 0]
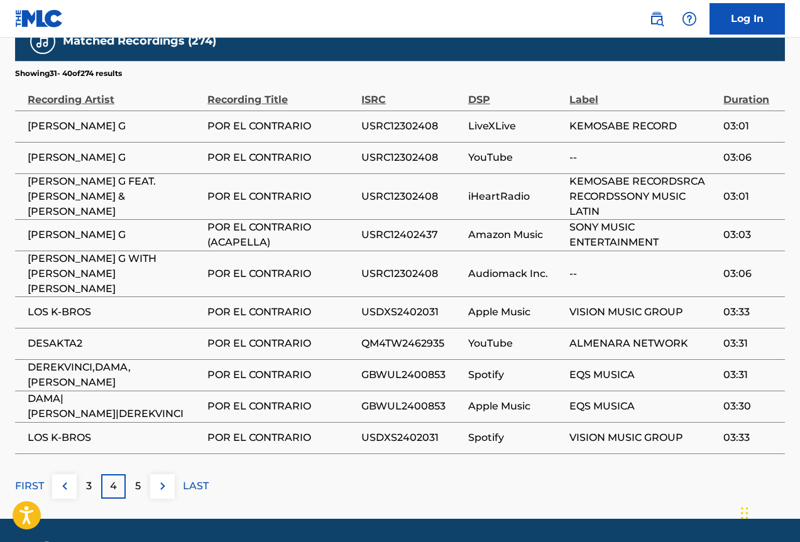
click at [139, 479] on p "5" at bounding box center [138, 486] width 6 height 15
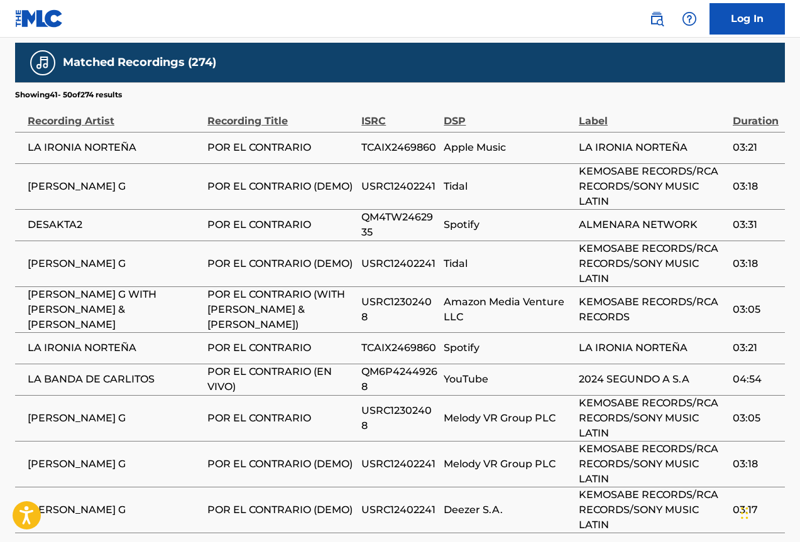
scroll to position [1195, 0]
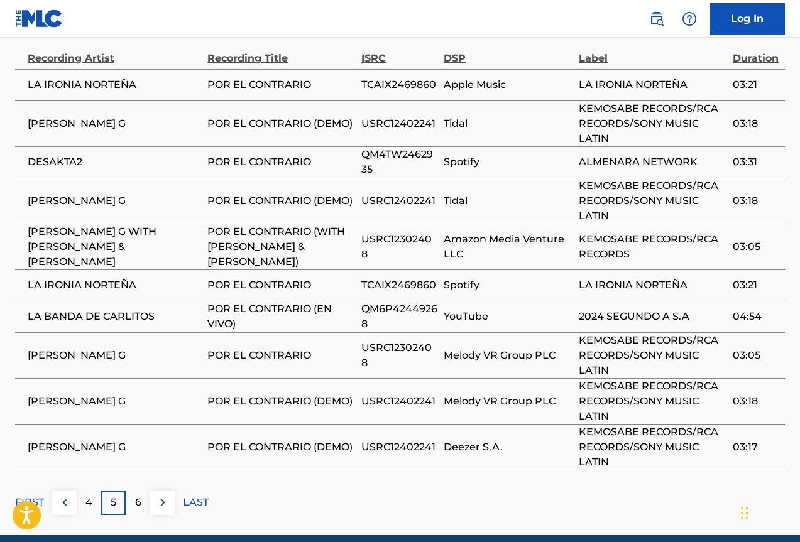
click at [135, 491] on div "6" at bounding box center [138, 503] width 24 height 24
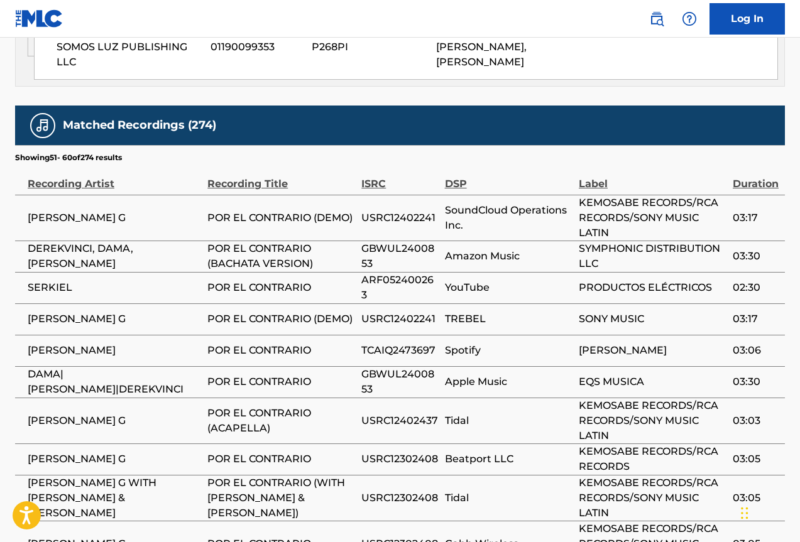
scroll to position [1132, 0]
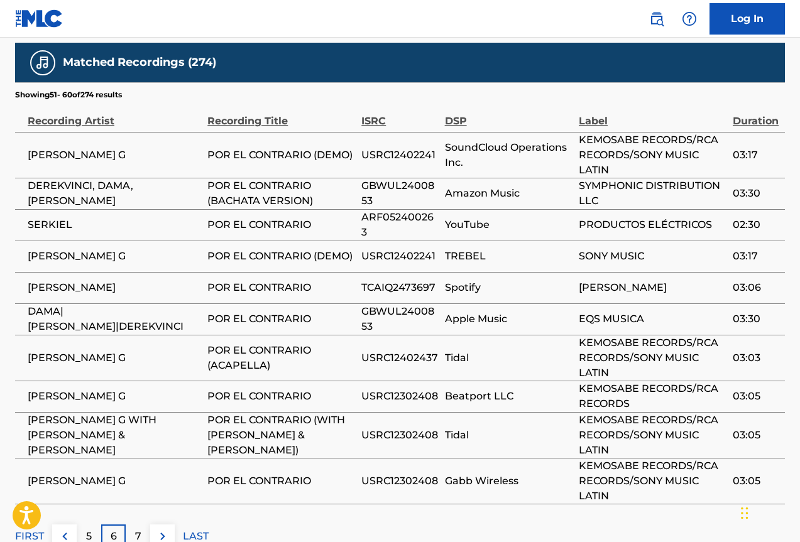
click at [140, 529] on p "7" at bounding box center [138, 536] width 6 height 15
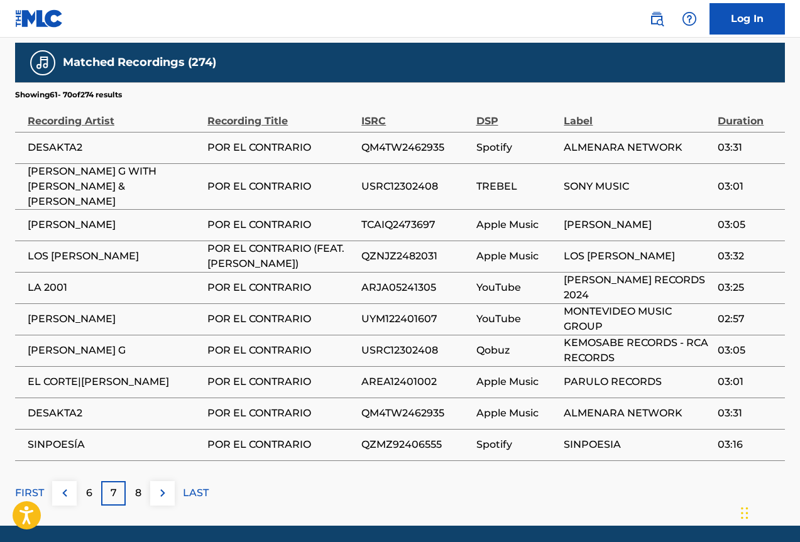
click at [139, 486] on p "8" at bounding box center [138, 493] width 6 height 15
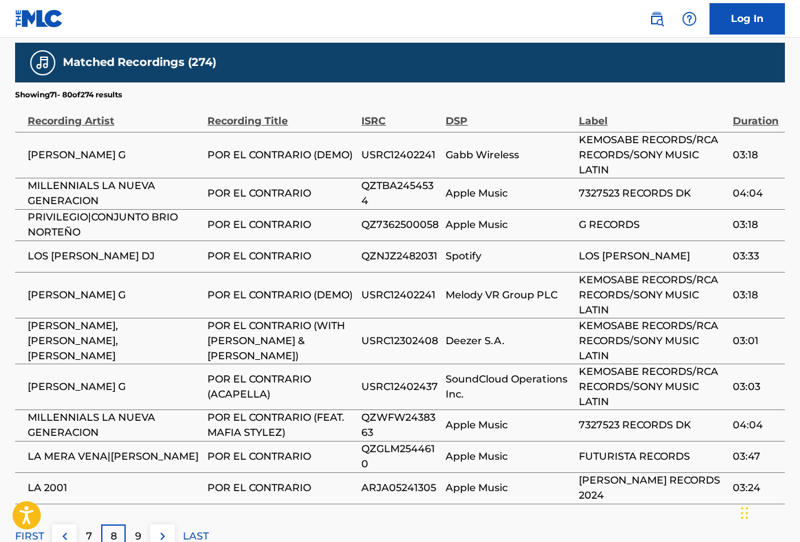
click at [138, 529] on p "9" at bounding box center [138, 536] width 6 height 15
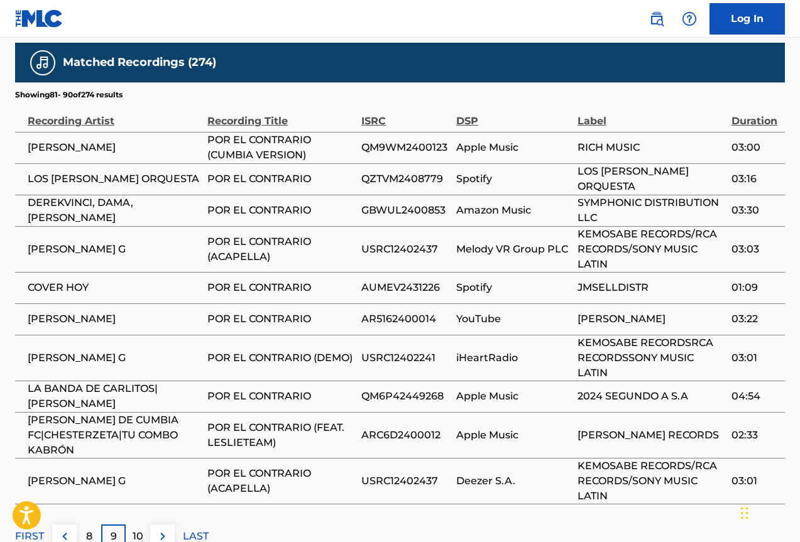
click at [144, 524] on div "10" at bounding box center [138, 536] width 24 height 24
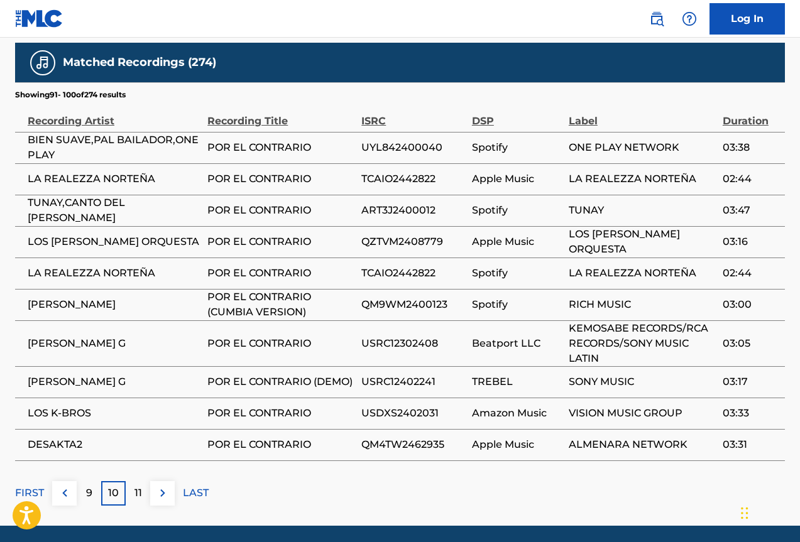
click at [138, 486] on p "11" at bounding box center [138, 493] width 8 height 15
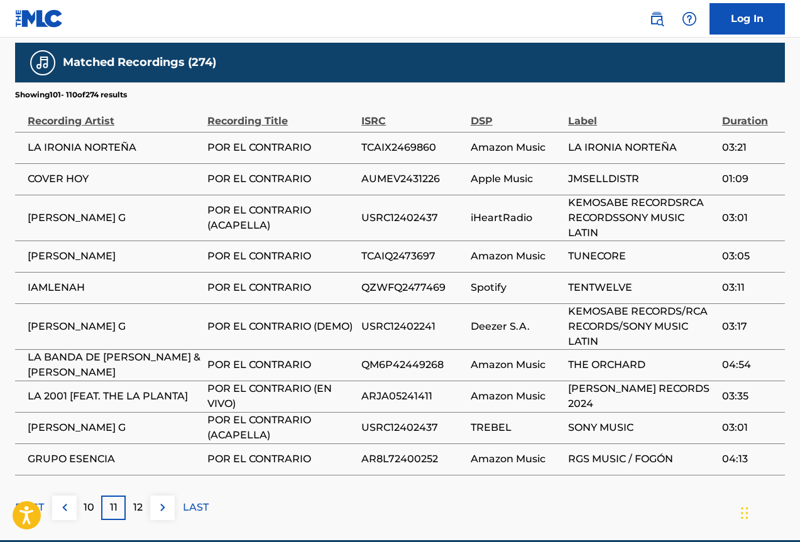
click at [138, 500] on p "12" at bounding box center [137, 507] width 9 height 15
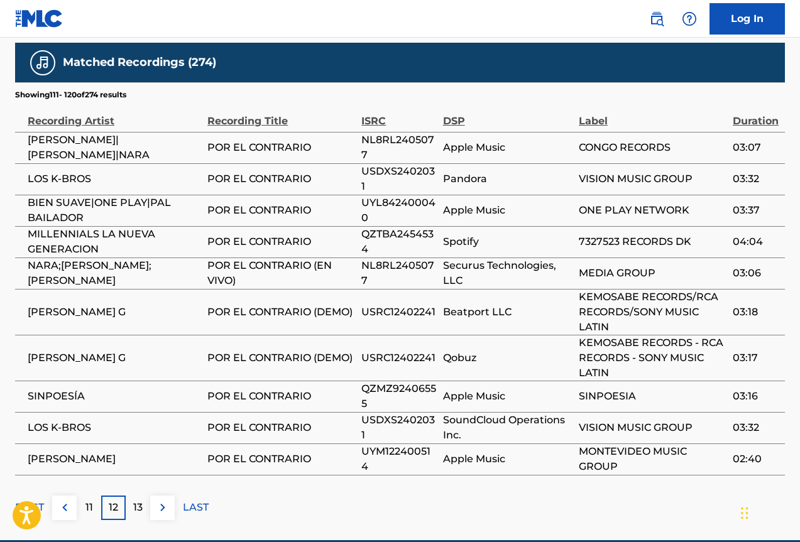
click at [139, 500] on p "13" at bounding box center [137, 507] width 9 height 15
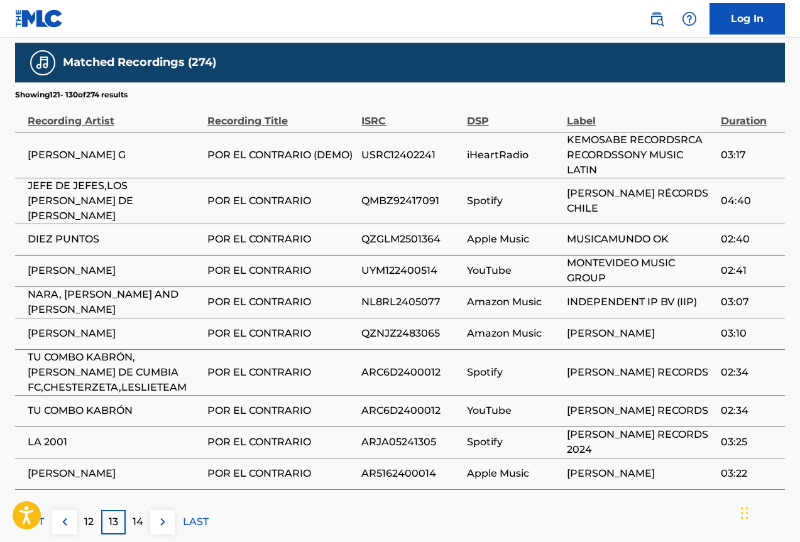
click at [139, 514] on p "14" at bounding box center [138, 521] width 11 height 15
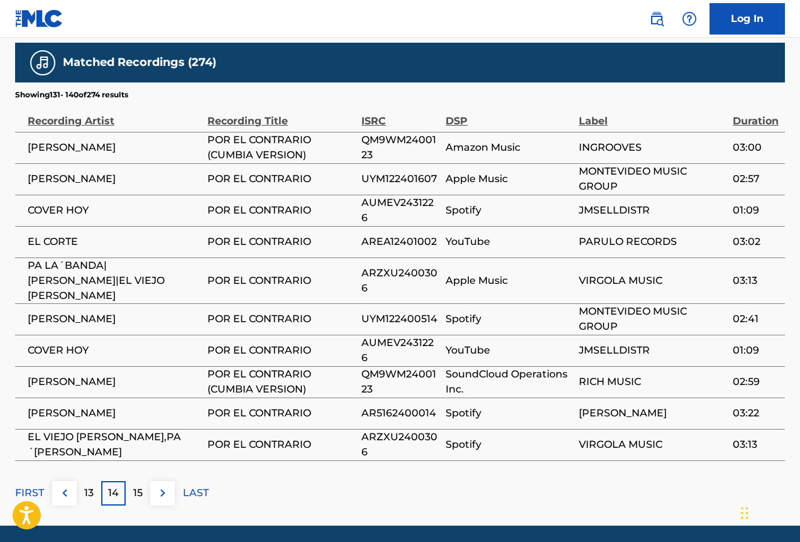
click at [134, 486] on p "15" at bounding box center [137, 493] width 9 height 15
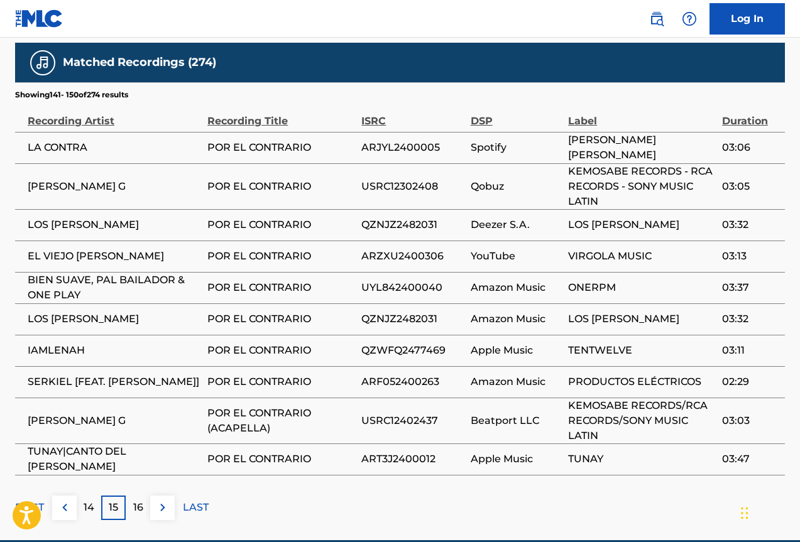
click at [141, 500] on p "16" at bounding box center [138, 507] width 10 height 15
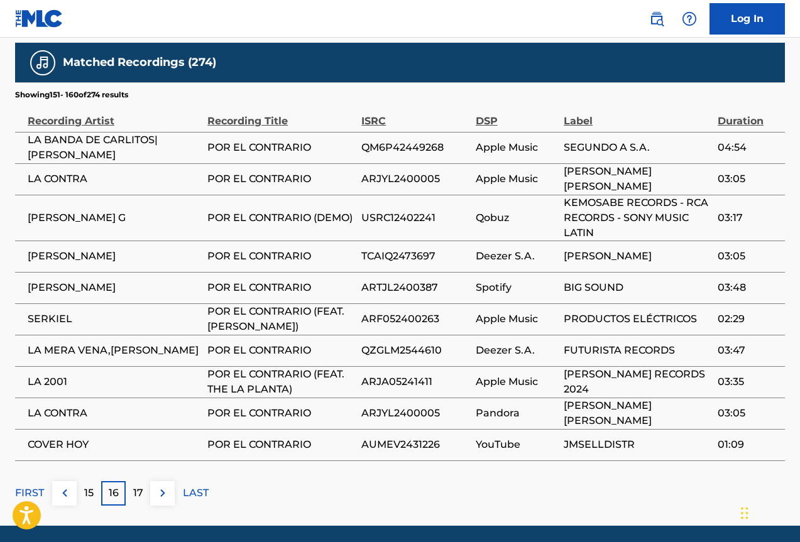
click at [138, 486] on p "17" at bounding box center [138, 493] width 10 height 15
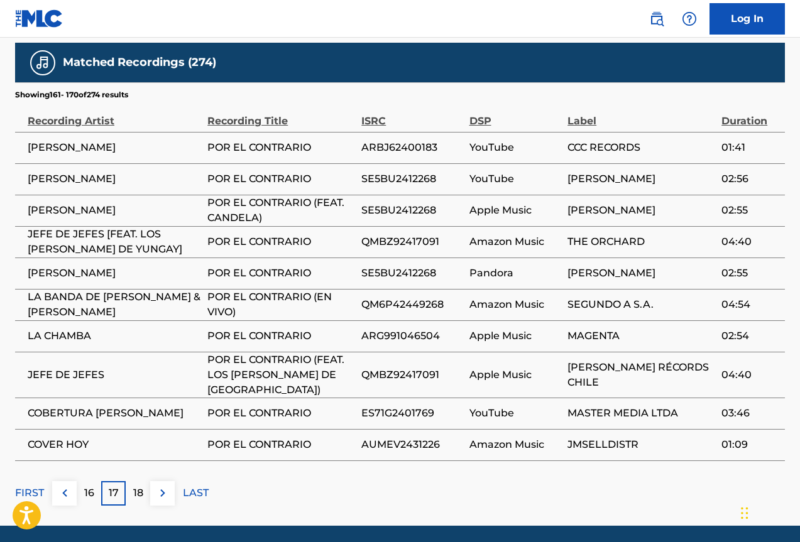
click at [135, 486] on p "18" at bounding box center [138, 493] width 10 height 15
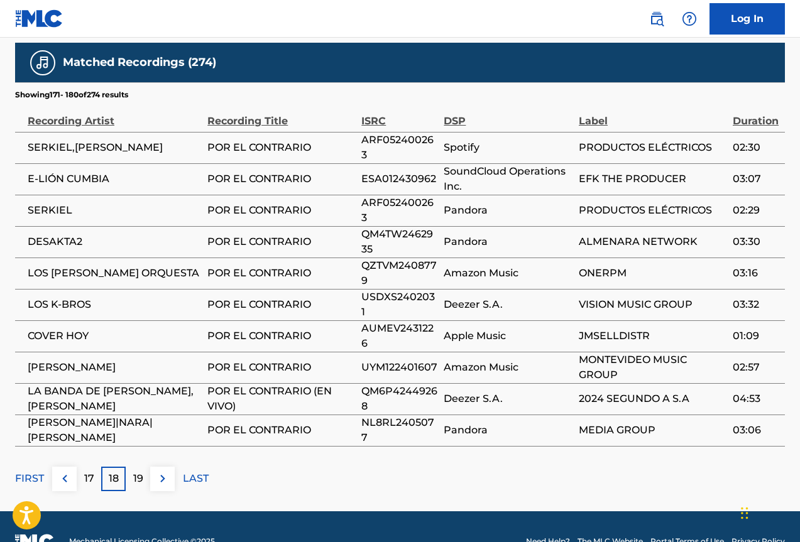
click at [143, 467] on div "19" at bounding box center [138, 479] width 24 height 24
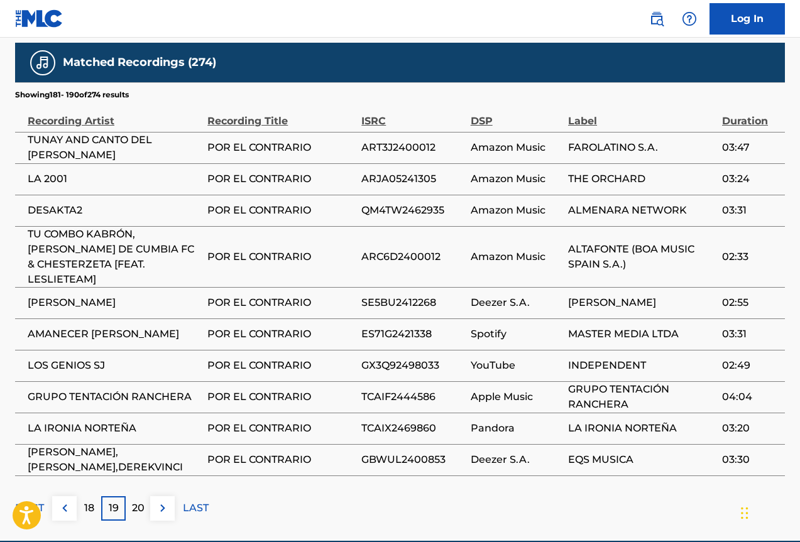
click at [139, 501] on p "20" at bounding box center [138, 508] width 13 height 15
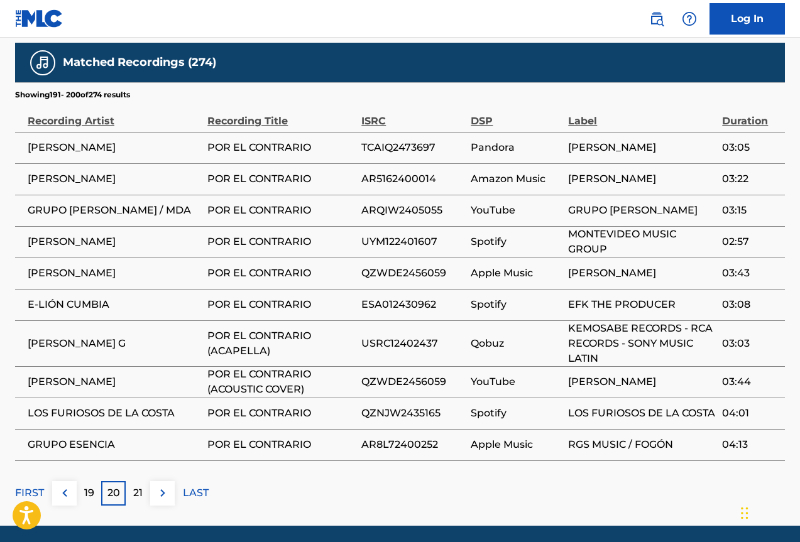
click at [142, 486] on p "21" at bounding box center [137, 493] width 9 height 15
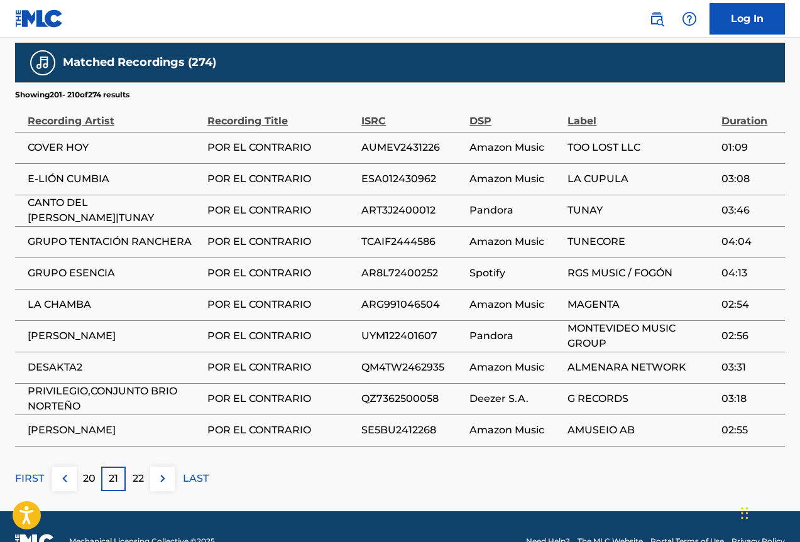
click at [134, 471] on p "22" at bounding box center [138, 478] width 11 height 15
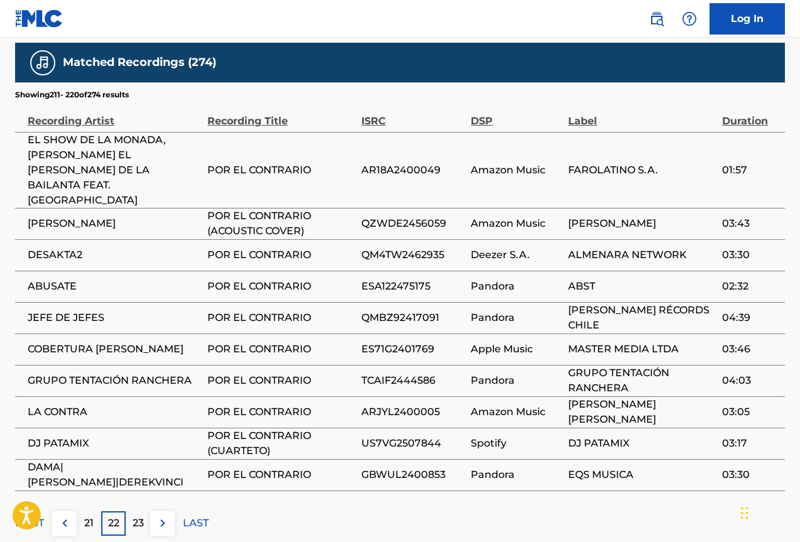
click at [140, 516] on p "23" at bounding box center [138, 523] width 11 height 15
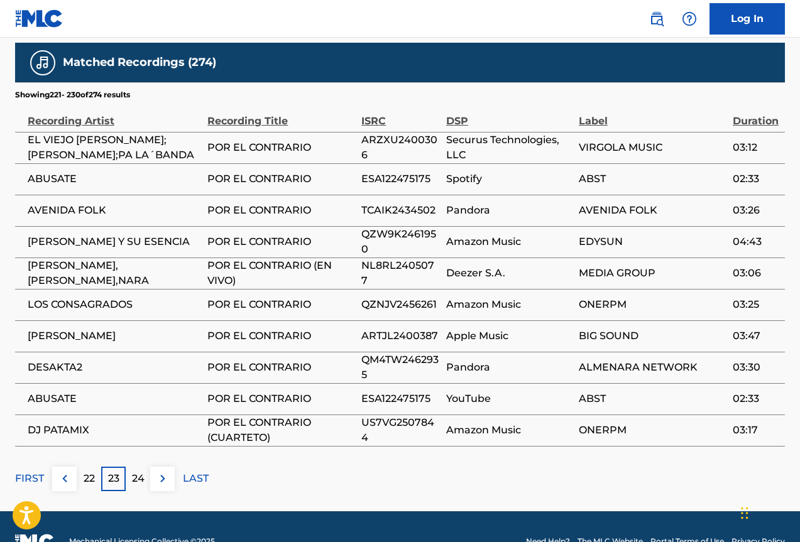
click at [140, 468] on div "24" at bounding box center [138, 479] width 24 height 24
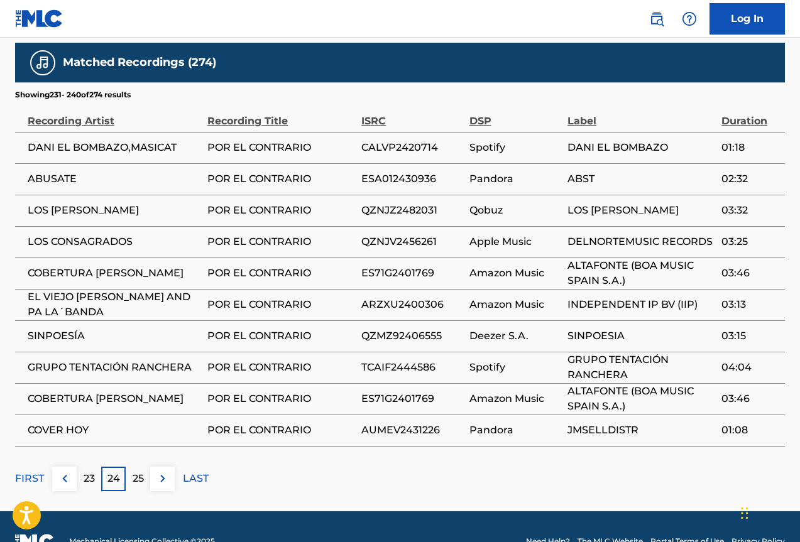
click at [140, 468] on div "25" at bounding box center [138, 479] width 24 height 24
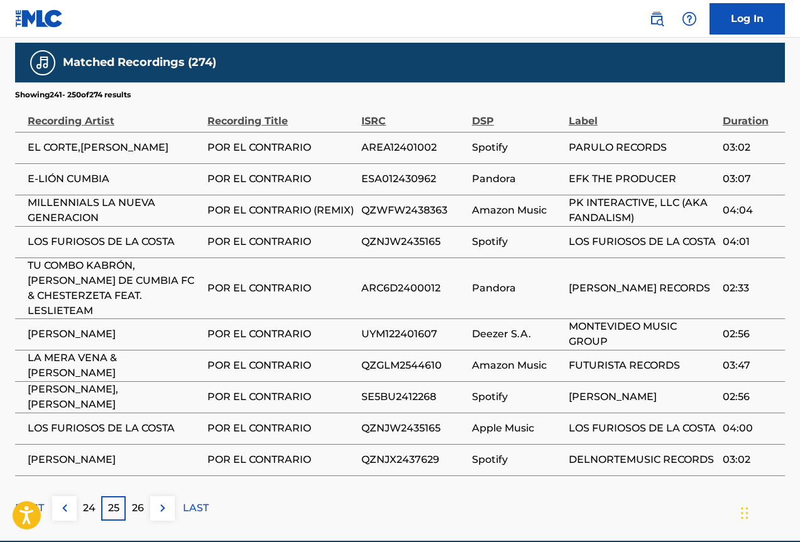
click at [140, 501] on p "26" at bounding box center [138, 508] width 12 height 15
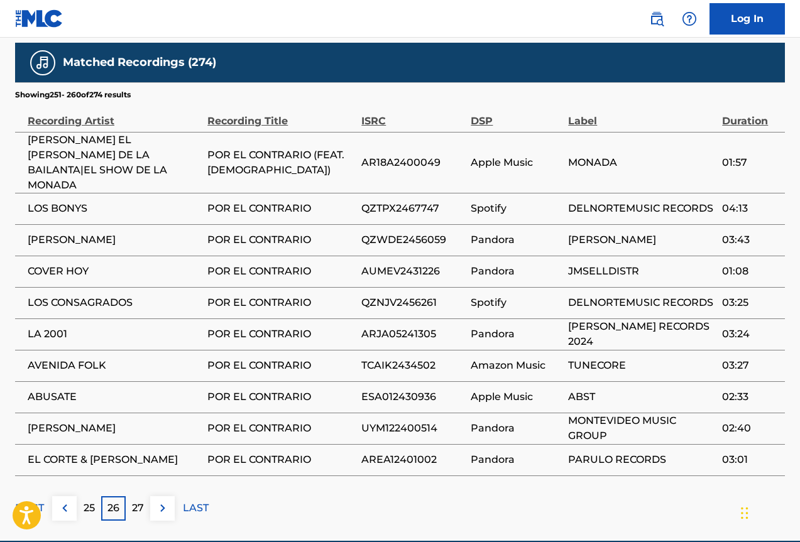
click at [140, 501] on p "27" at bounding box center [138, 508] width 12 height 15
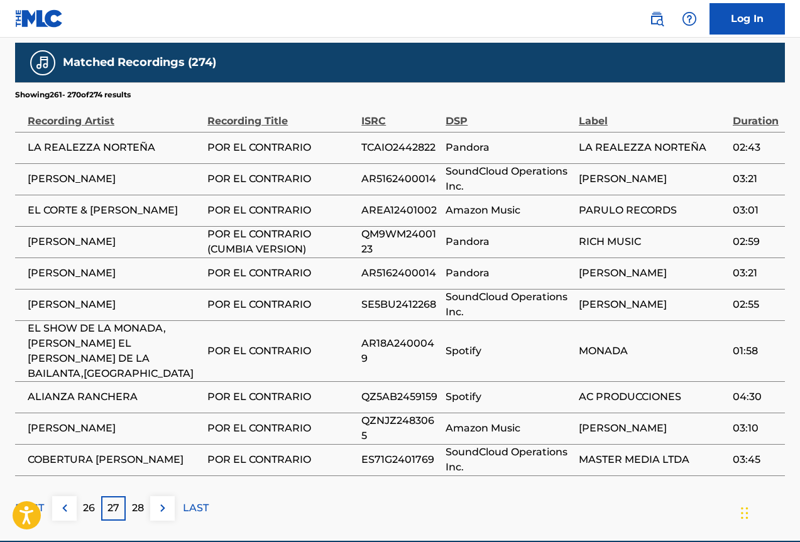
click at [140, 501] on p "28" at bounding box center [138, 508] width 12 height 15
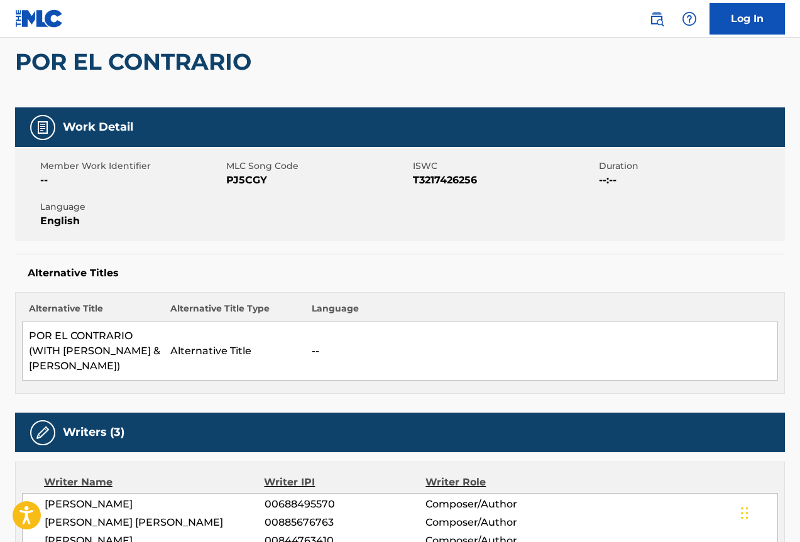
scroll to position [0, 0]
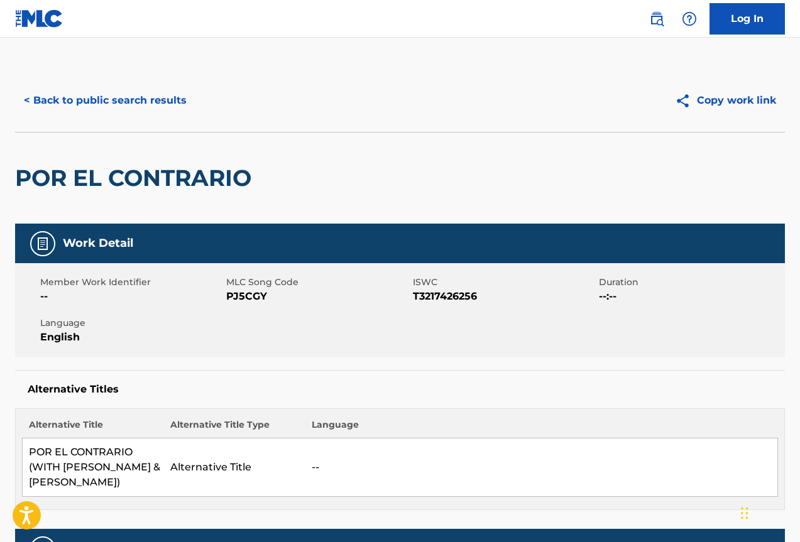
click at [85, 104] on button "< Back to public search results" at bounding box center [105, 100] width 180 height 31
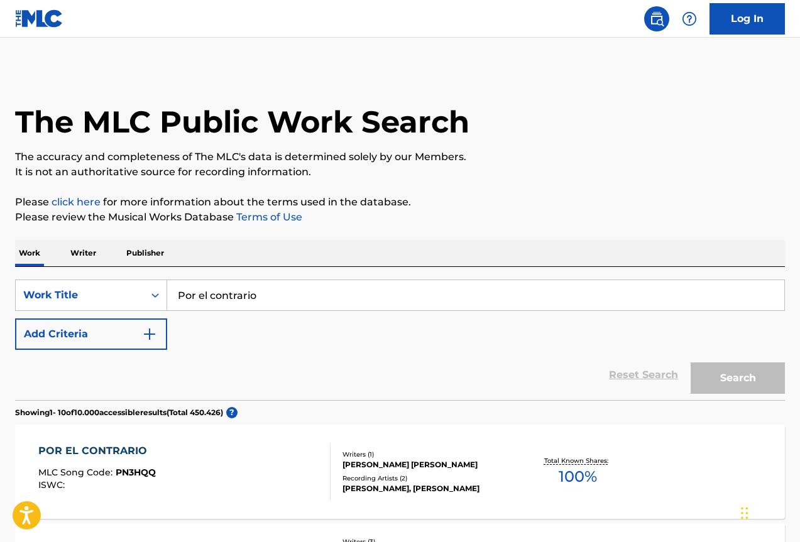
scroll to position [188, 0]
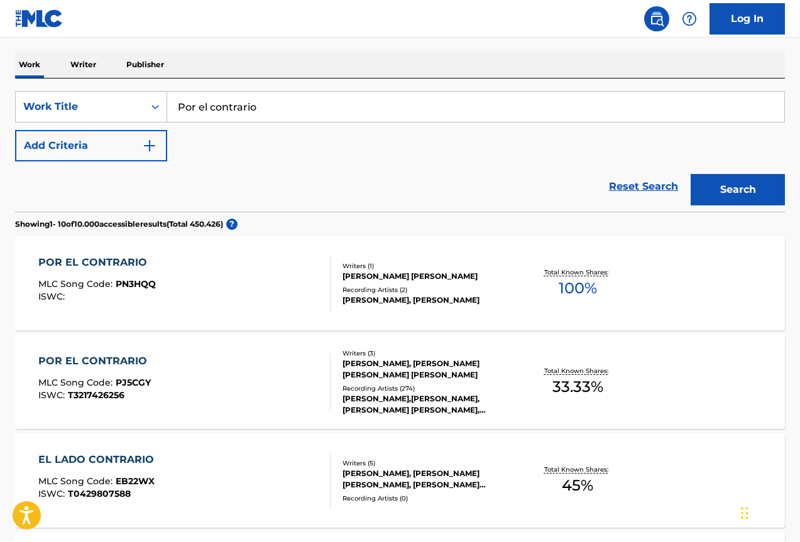
drag, startPoint x: 311, startPoint y: 110, endPoint x: 0, endPoint y: 107, distance: 310.9
type input "no puedo fingirlo"
click at [690, 174] on button "Search" at bounding box center [737, 189] width 94 height 31
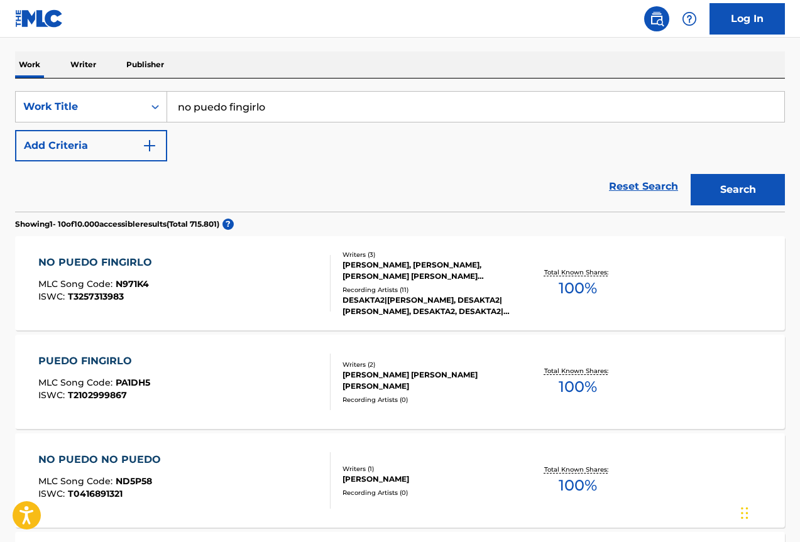
click at [388, 266] on div "[PERSON_NAME], [PERSON_NAME], [PERSON_NAME] [PERSON_NAME] [PERSON_NAME]" at bounding box center [427, 270] width 171 height 23
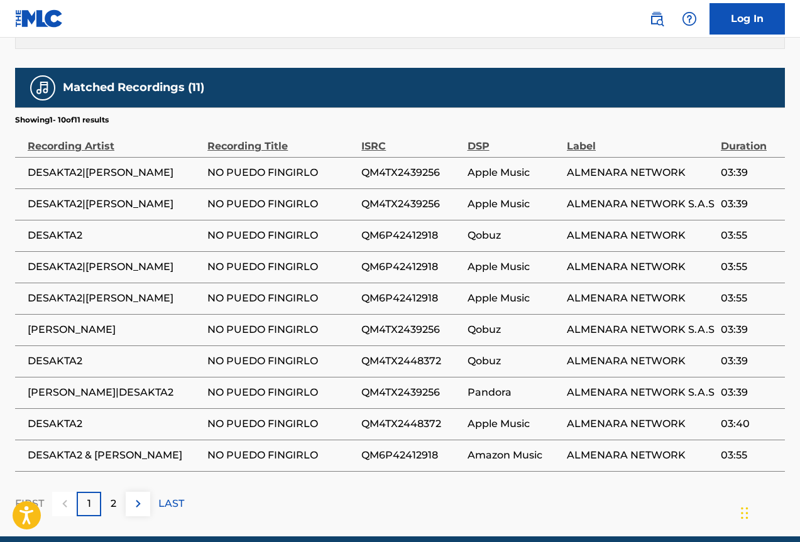
scroll to position [736, 0]
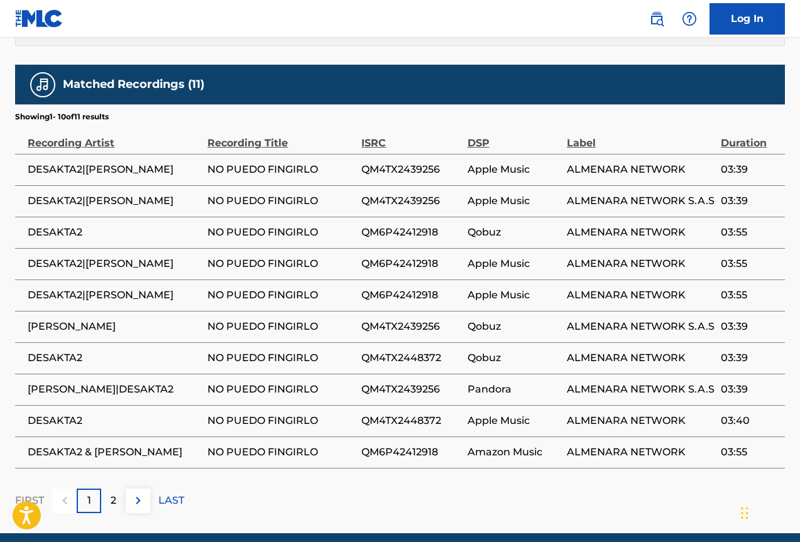
click at [118, 489] on div "2" at bounding box center [113, 501] width 24 height 24
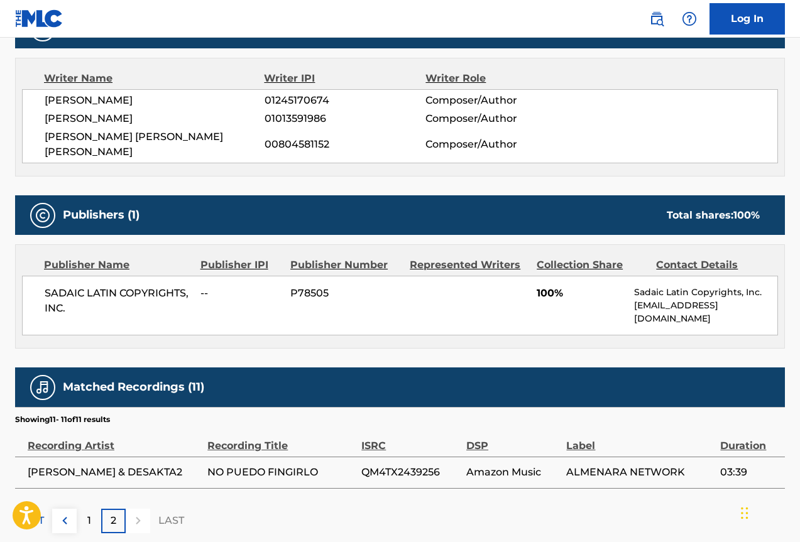
scroll to position [480, 0]
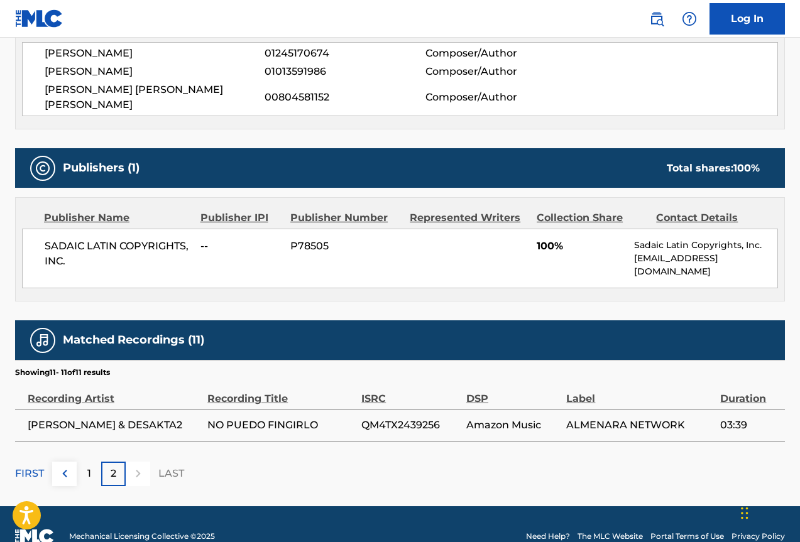
click at [94, 462] on div "1" at bounding box center [89, 474] width 24 height 24
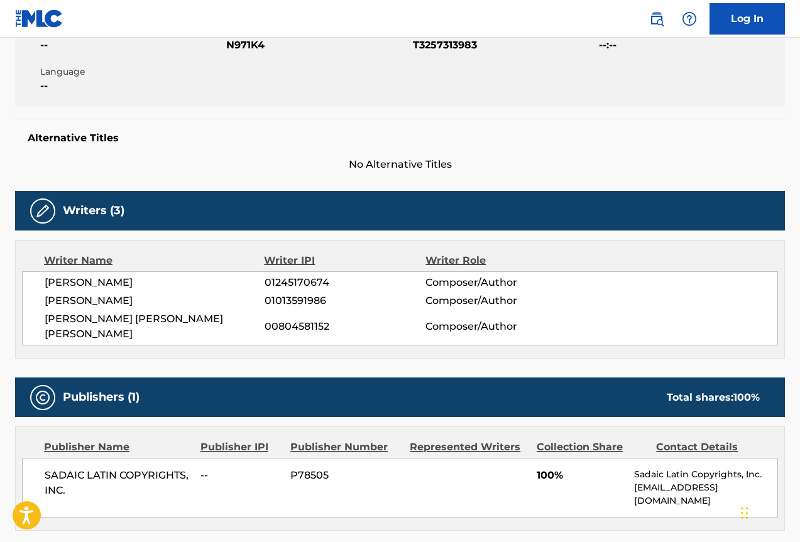
scroll to position [0, 0]
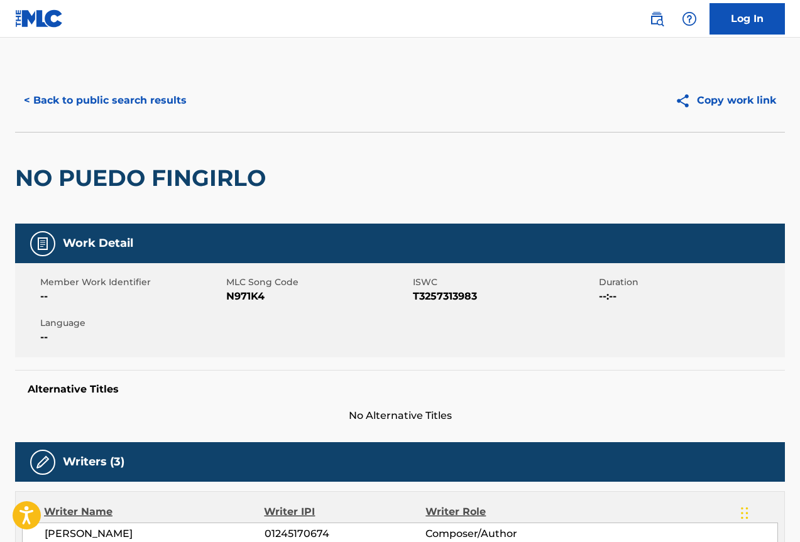
click at [151, 97] on button "< Back to public search results" at bounding box center [105, 100] width 180 height 31
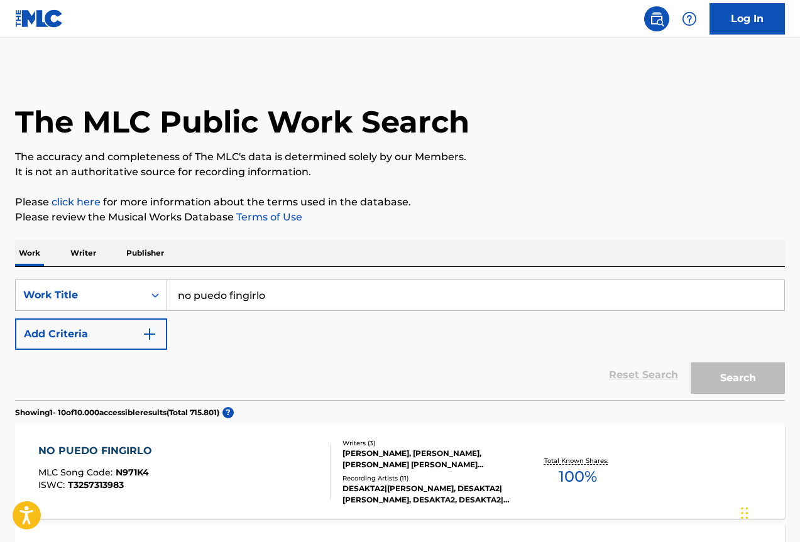
scroll to position [188, 0]
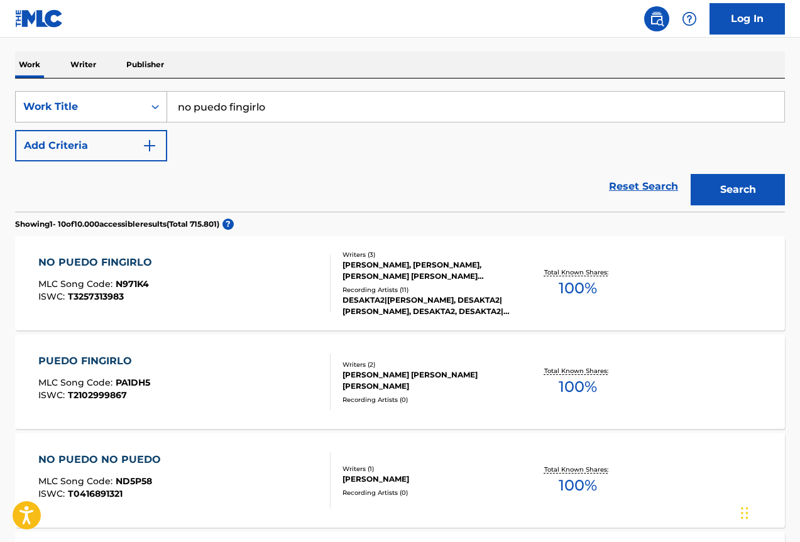
drag, startPoint x: 281, startPoint y: 112, endPoint x: 145, endPoint y: 106, distance: 136.4
click at [146, 106] on div "SearchWithCriteriae2e5795d-08af-42bc-a0a7-cf87fabf2cd8 Work Title no puedo fing…" at bounding box center [399, 106] width 769 height 31
paste input "Perdonarte ¿Para Qué?"
type input "Perdonarte ¿Para Qué?"
click at [690, 174] on button "Search" at bounding box center [737, 189] width 94 height 31
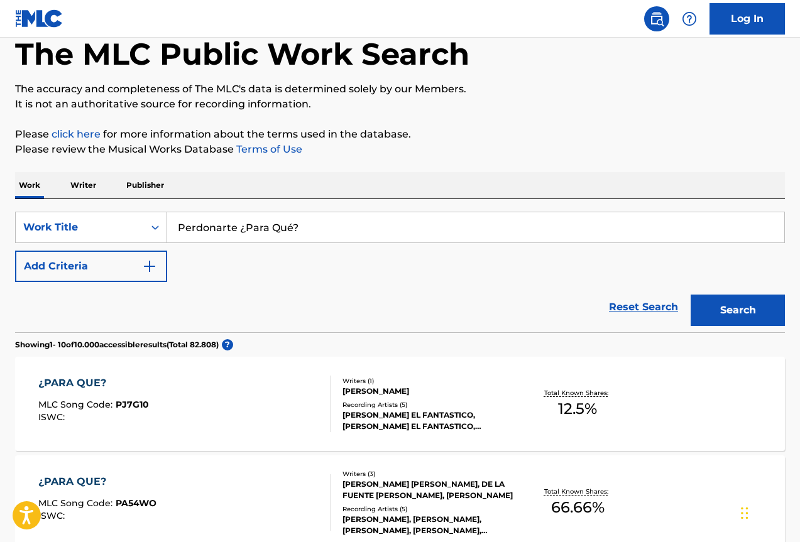
scroll to position [256, 0]
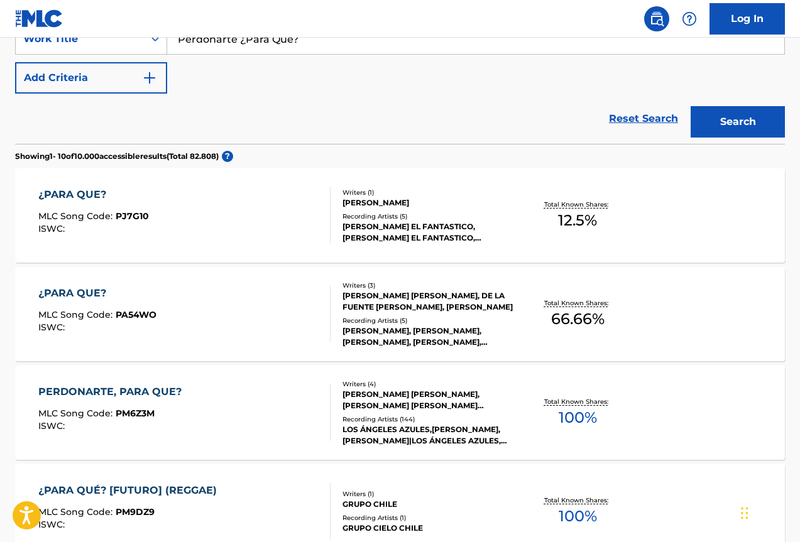
click at [386, 405] on div "[PERSON_NAME] [PERSON_NAME], [PERSON_NAME] [PERSON_NAME] [PERSON_NAME] [PERSON_…" at bounding box center [427, 400] width 171 height 23
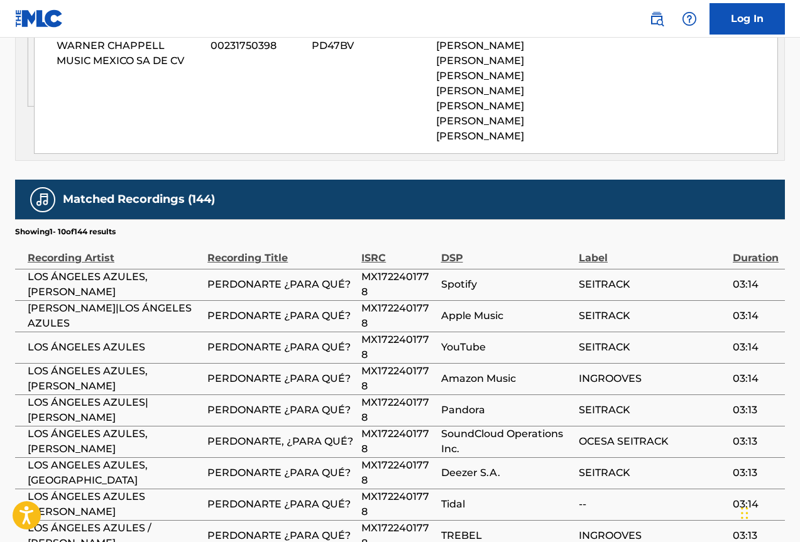
scroll to position [1657, 0]
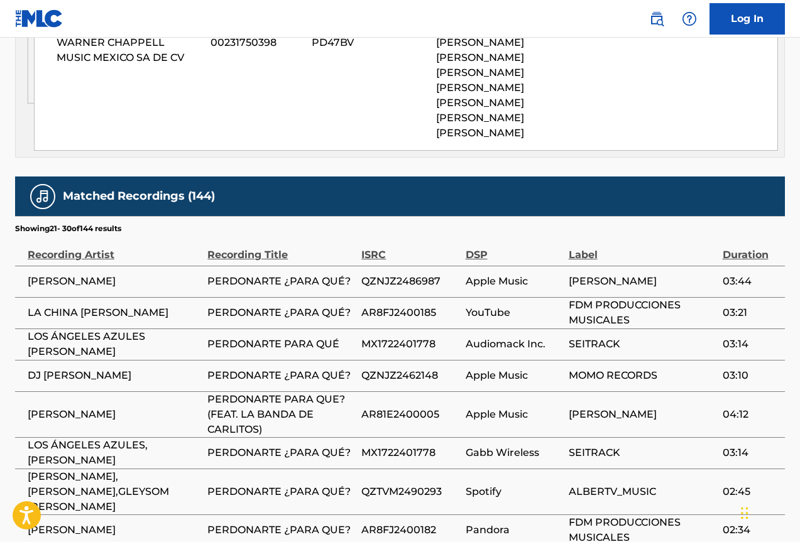
scroll to position [1737, 0]
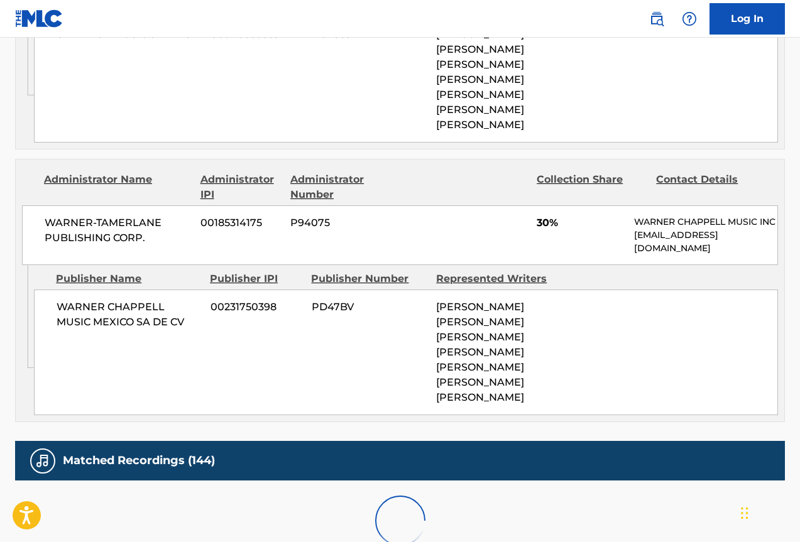
scroll to position [1723, 0]
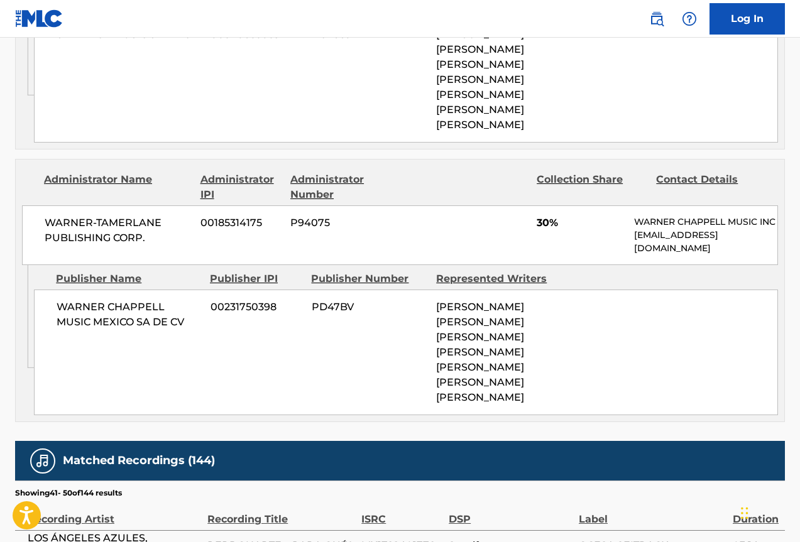
scroll to position [1737, 0]
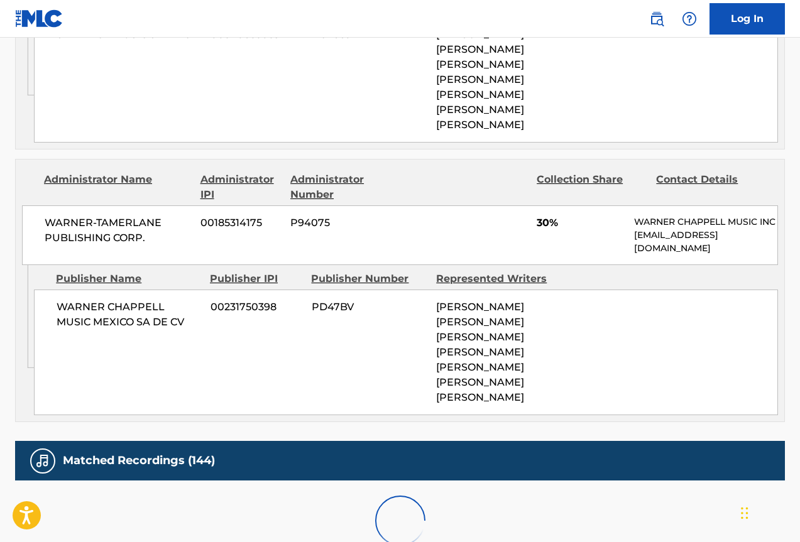
scroll to position [1723, 0]
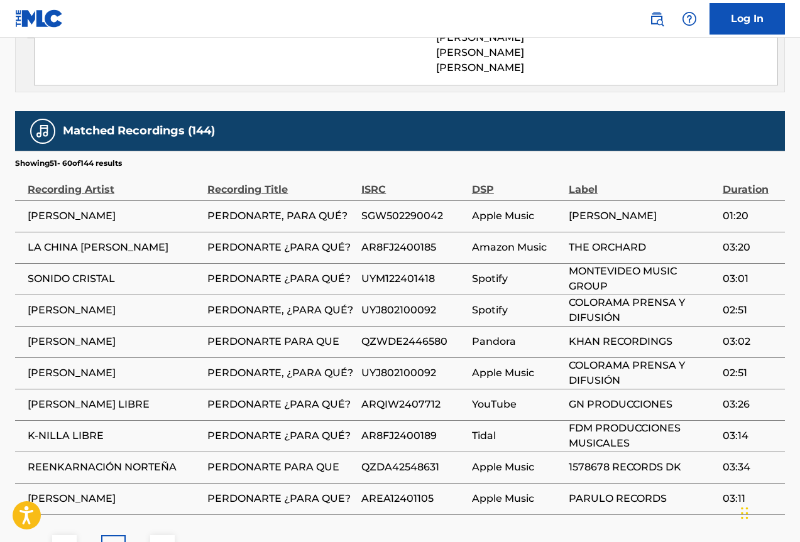
click at [139, 540] on p "7" at bounding box center [138, 547] width 6 height 15
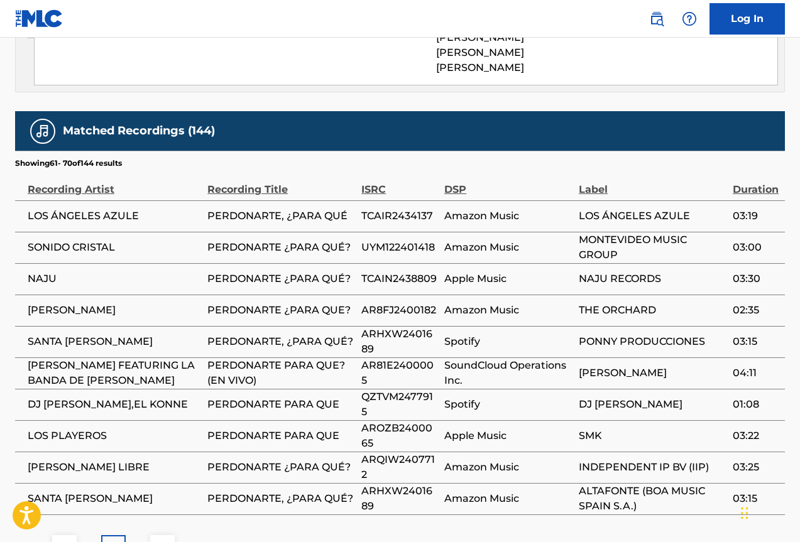
click at [139, 540] on p "8" at bounding box center [138, 547] width 6 height 15
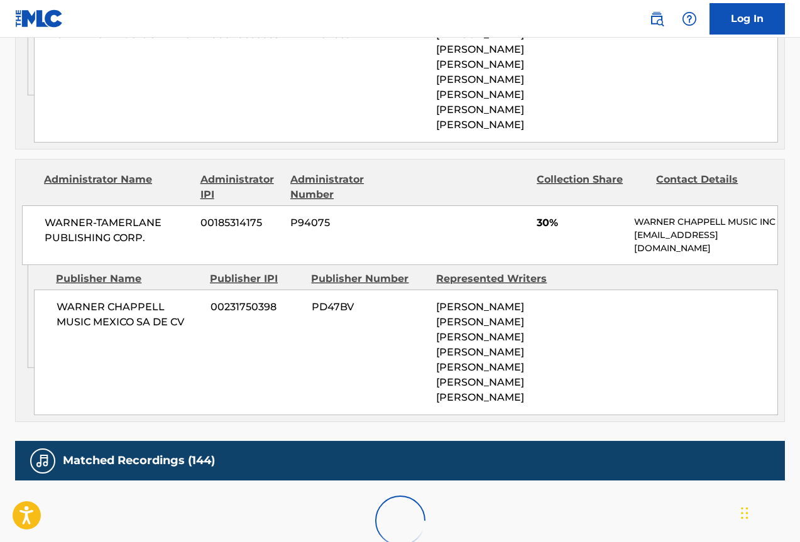
scroll to position [1737, 0]
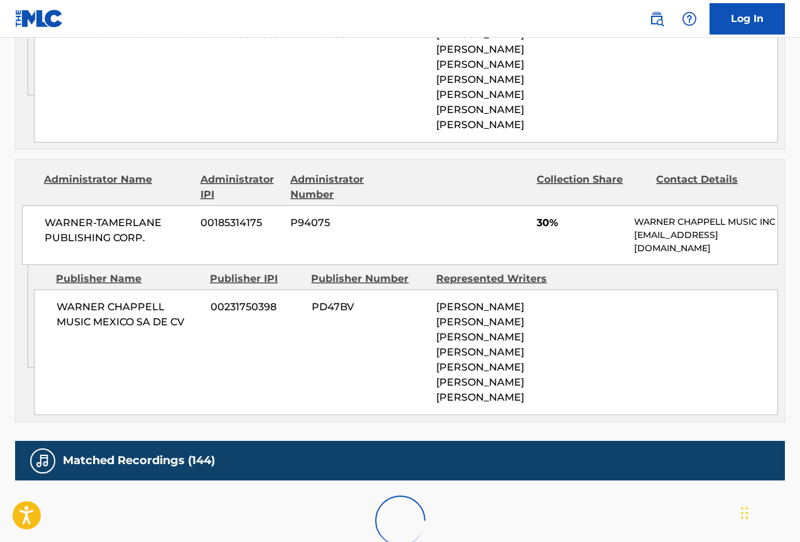
scroll to position [1723, 0]
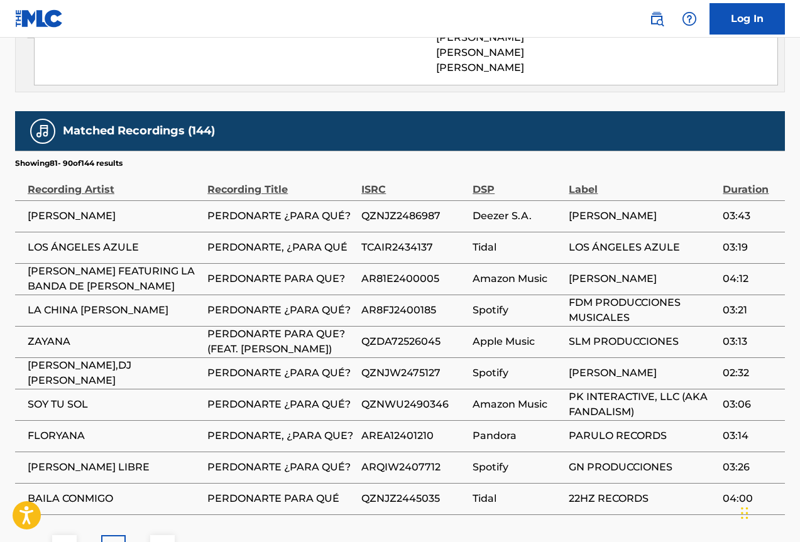
click at [135, 540] on p "10" at bounding box center [138, 547] width 11 height 15
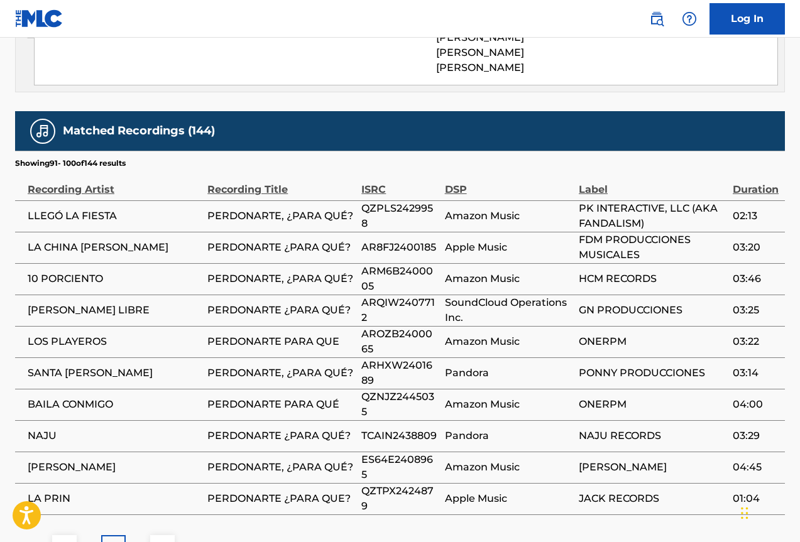
click at [139, 540] on p "11" at bounding box center [138, 547] width 8 height 15
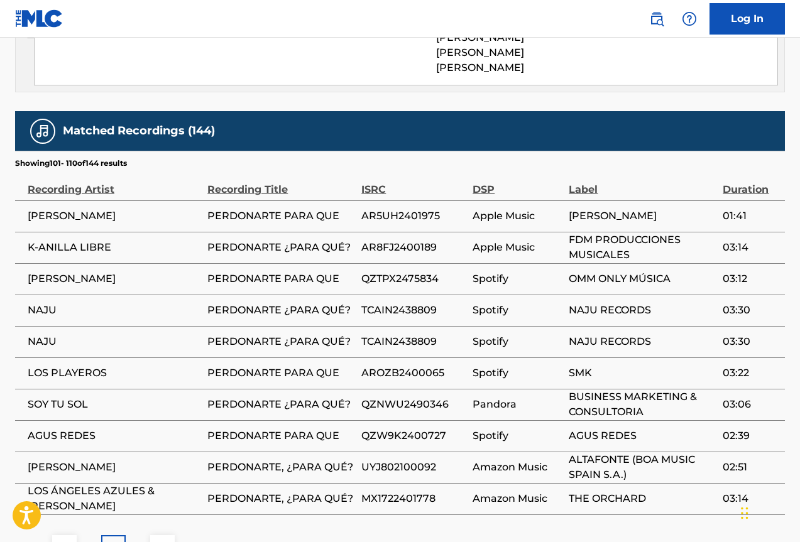
click at [133, 535] on div "12" at bounding box center [138, 547] width 24 height 24
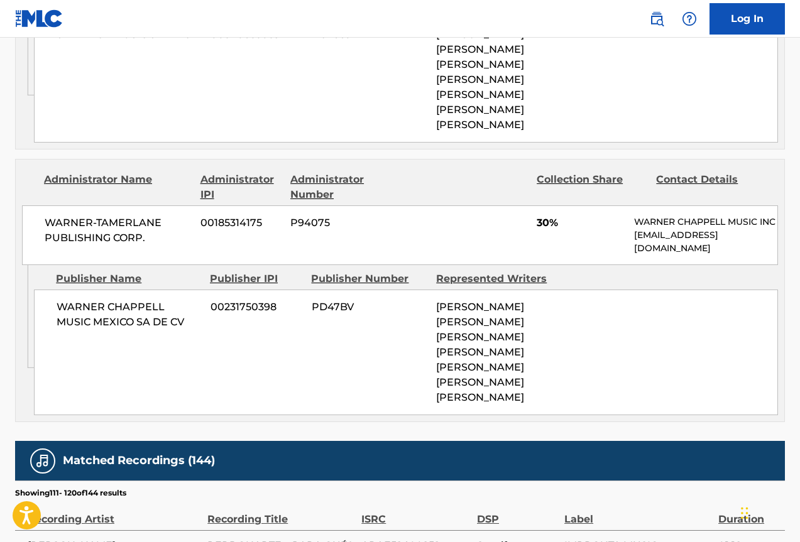
scroll to position [1737, 0]
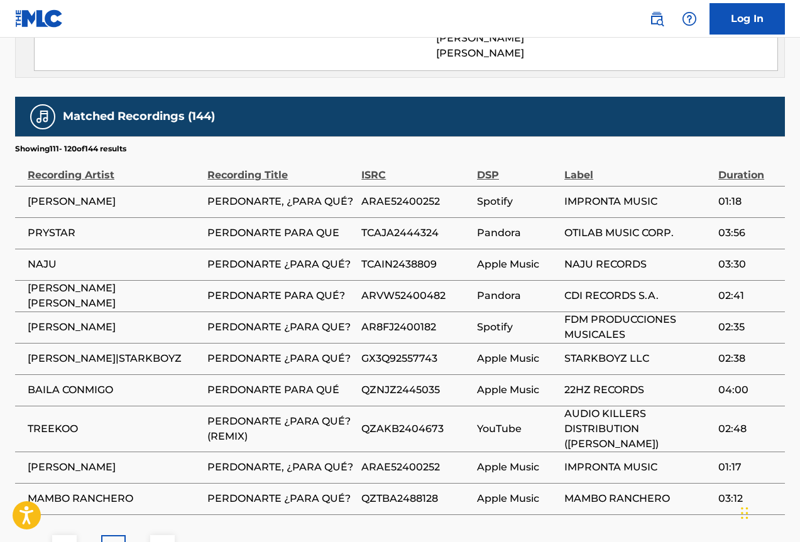
click at [130, 535] on div "13" at bounding box center [138, 547] width 24 height 24
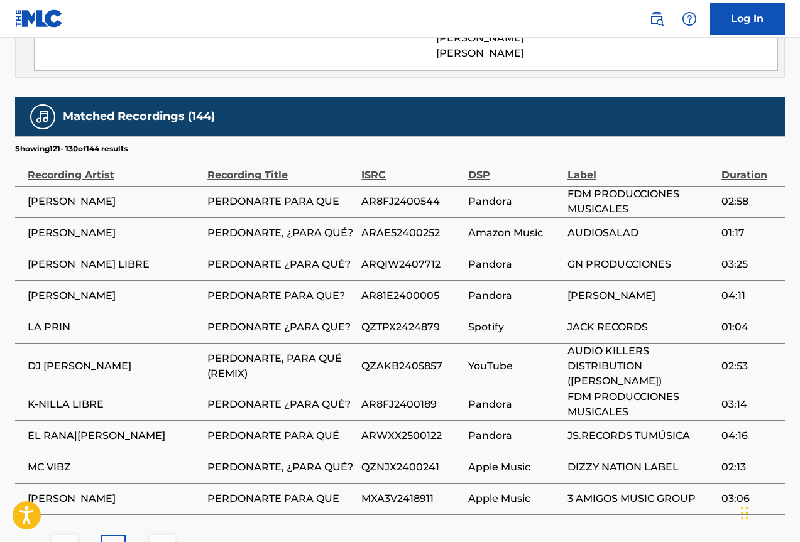
click at [138, 540] on p "14" at bounding box center [138, 547] width 11 height 15
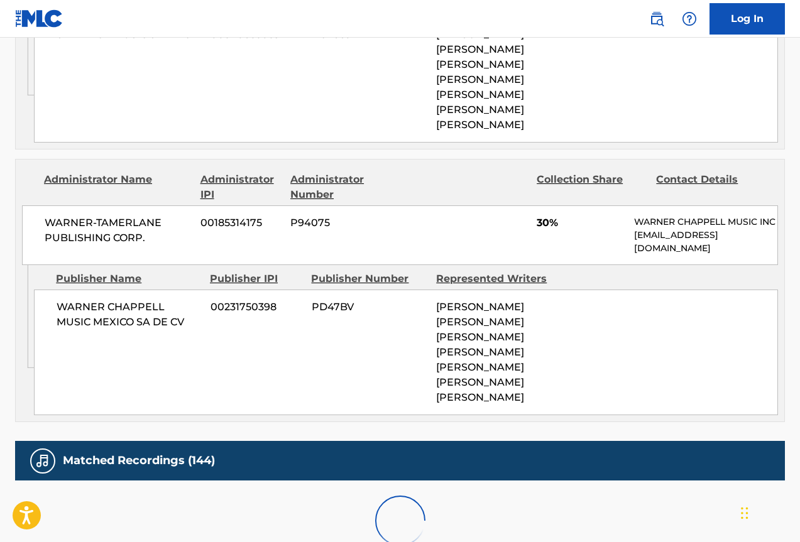
scroll to position [1723, 0]
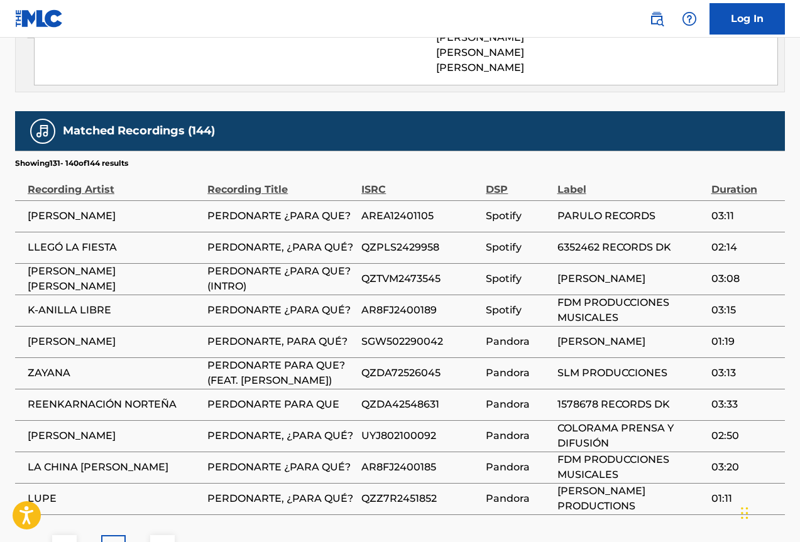
click at [139, 540] on p "15" at bounding box center [137, 547] width 9 height 15
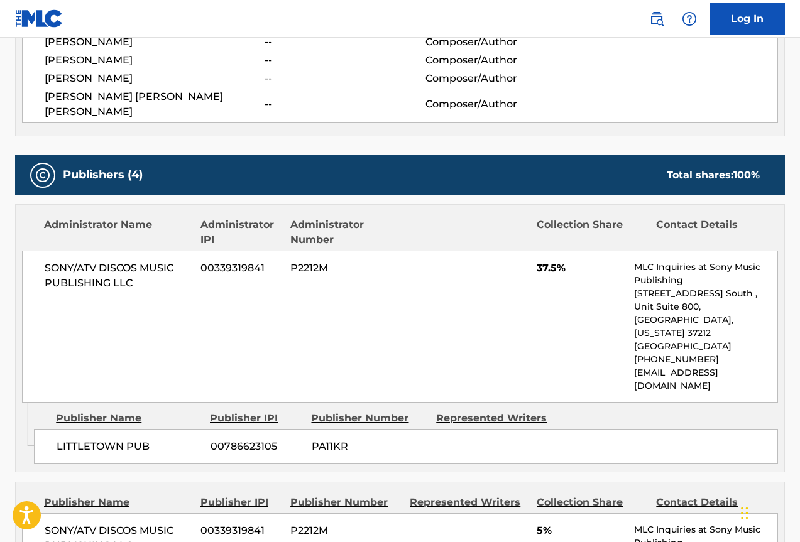
scroll to position [611, 0]
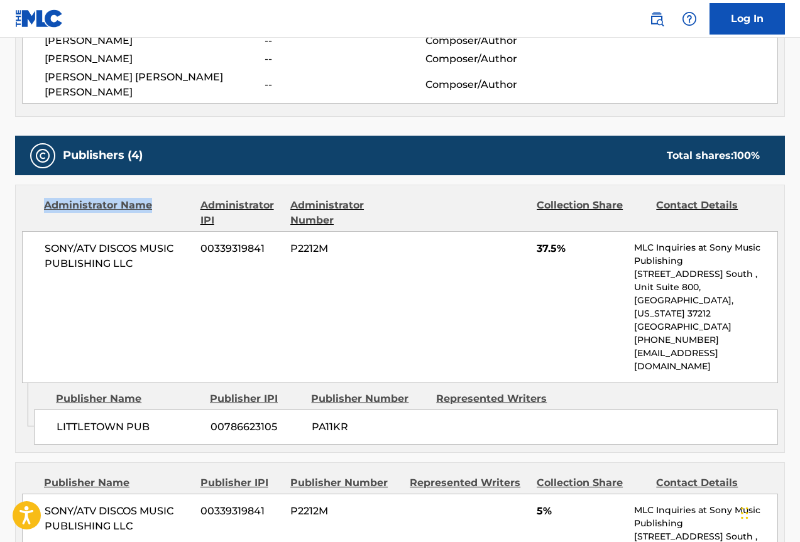
drag, startPoint x: 160, startPoint y: 190, endPoint x: 45, endPoint y: 193, distance: 115.0
click at [45, 198] on div "Administrator Name" at bounding box center [117, 213] width 147 height 30
copy div "Administrator Name"
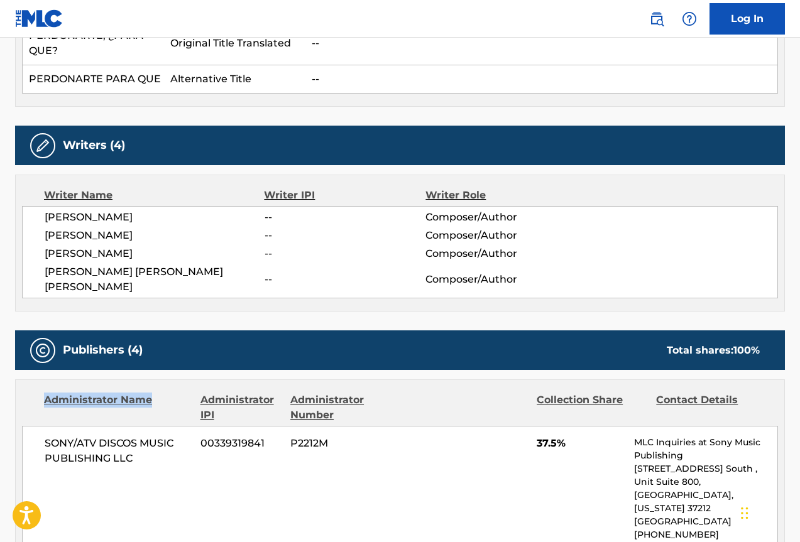
scroll to position [0, 0]
